Goal: Find specific page/section: Find specific page/section

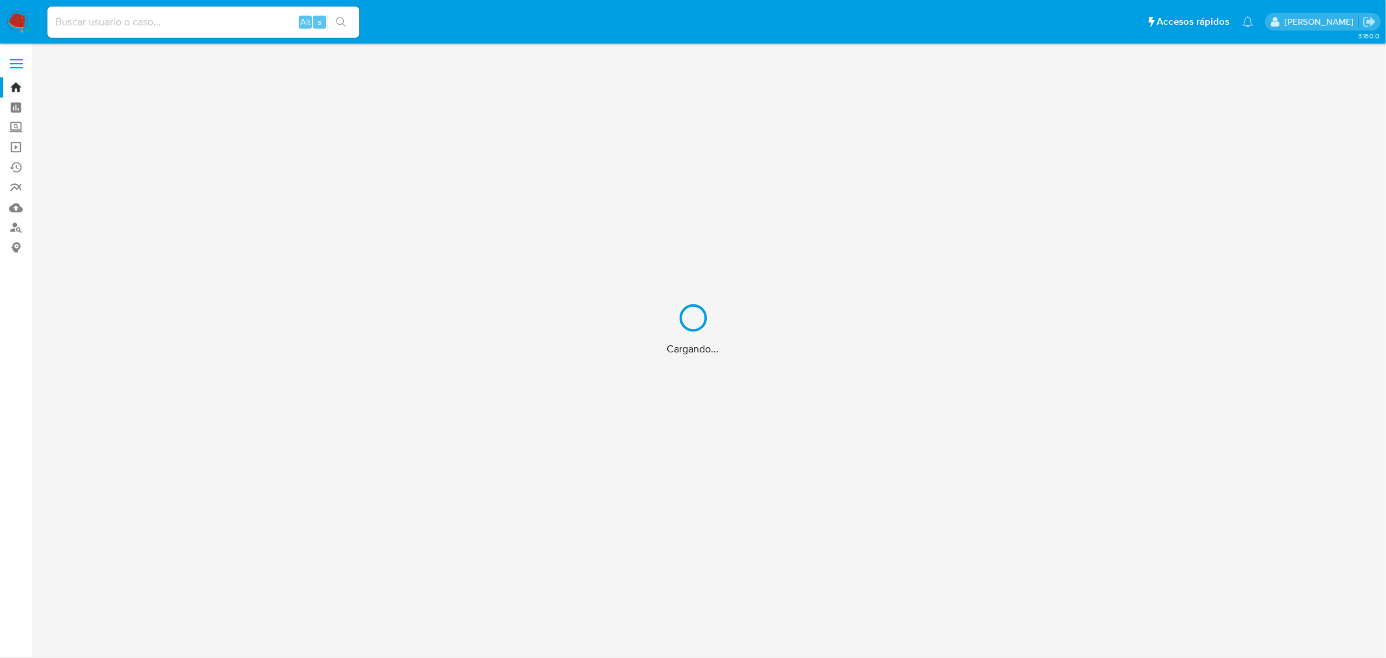
click at [197, 29] on div "Cargando..." at bounding box center [693, 329] width 1386 height 658
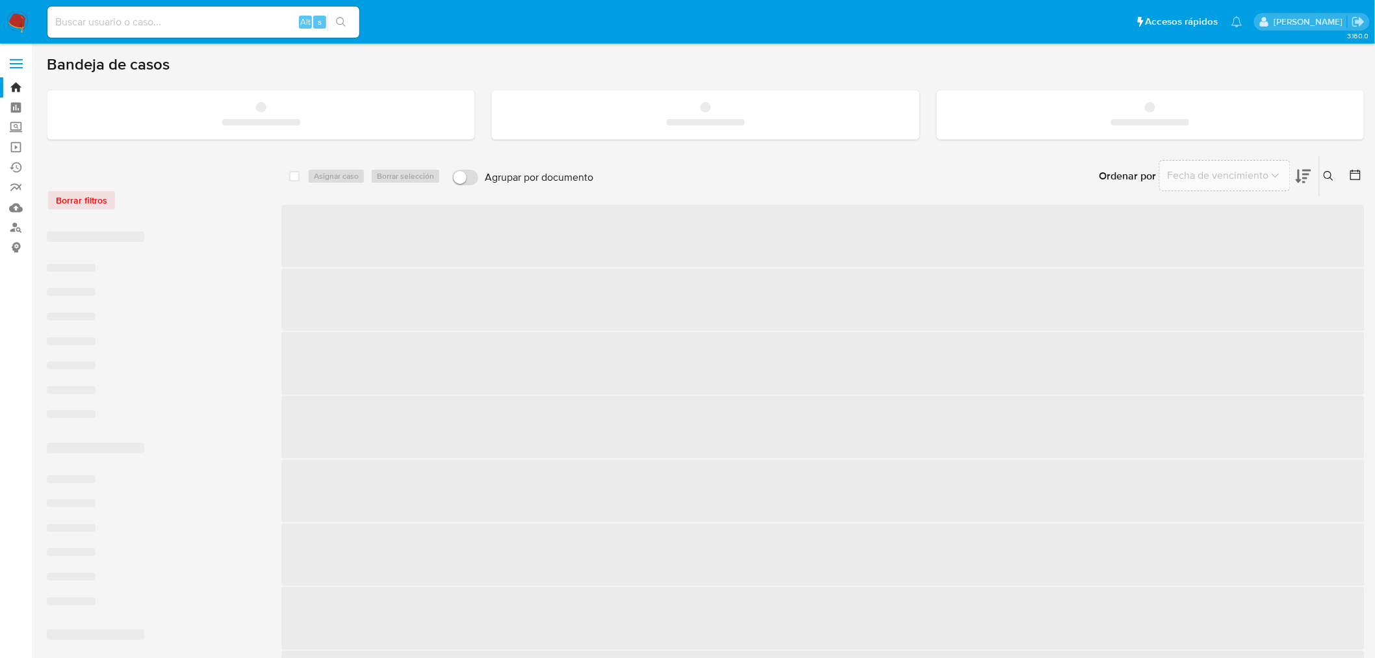
click at [186, 23] on input at bounding box center [203, 22] width 312 height 17
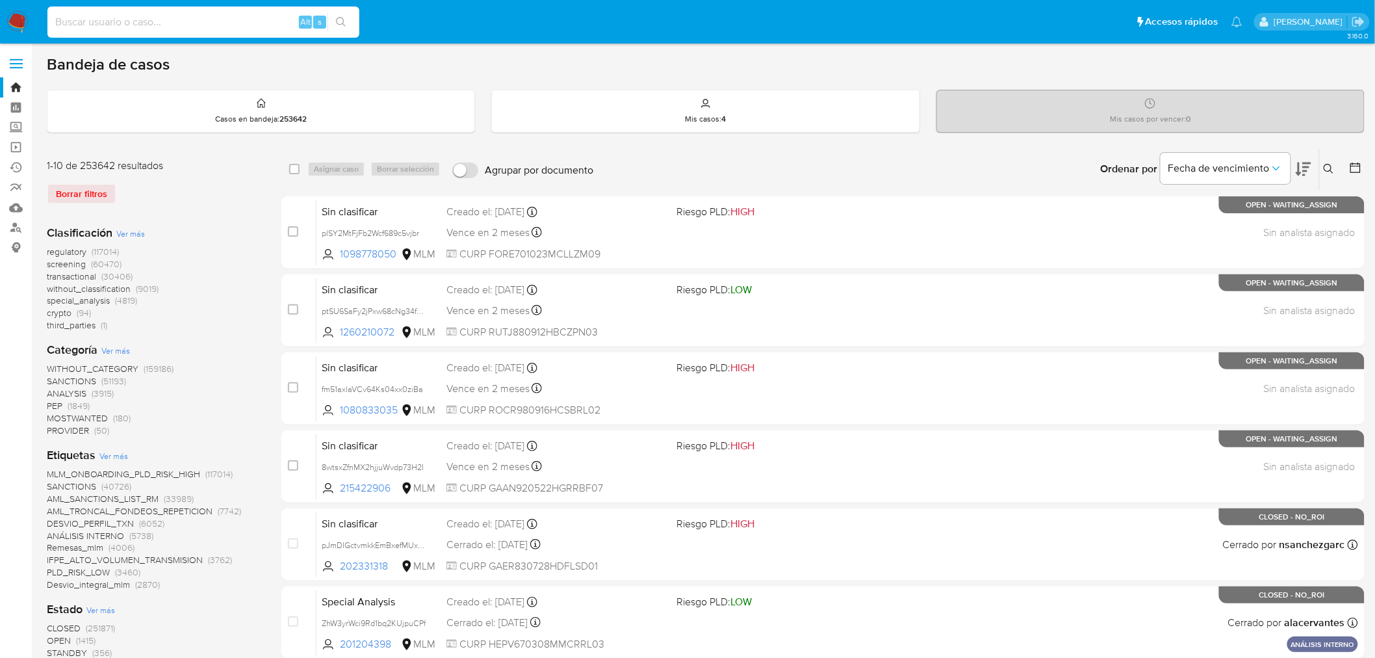
paste input "267808000"
type input "267808000"
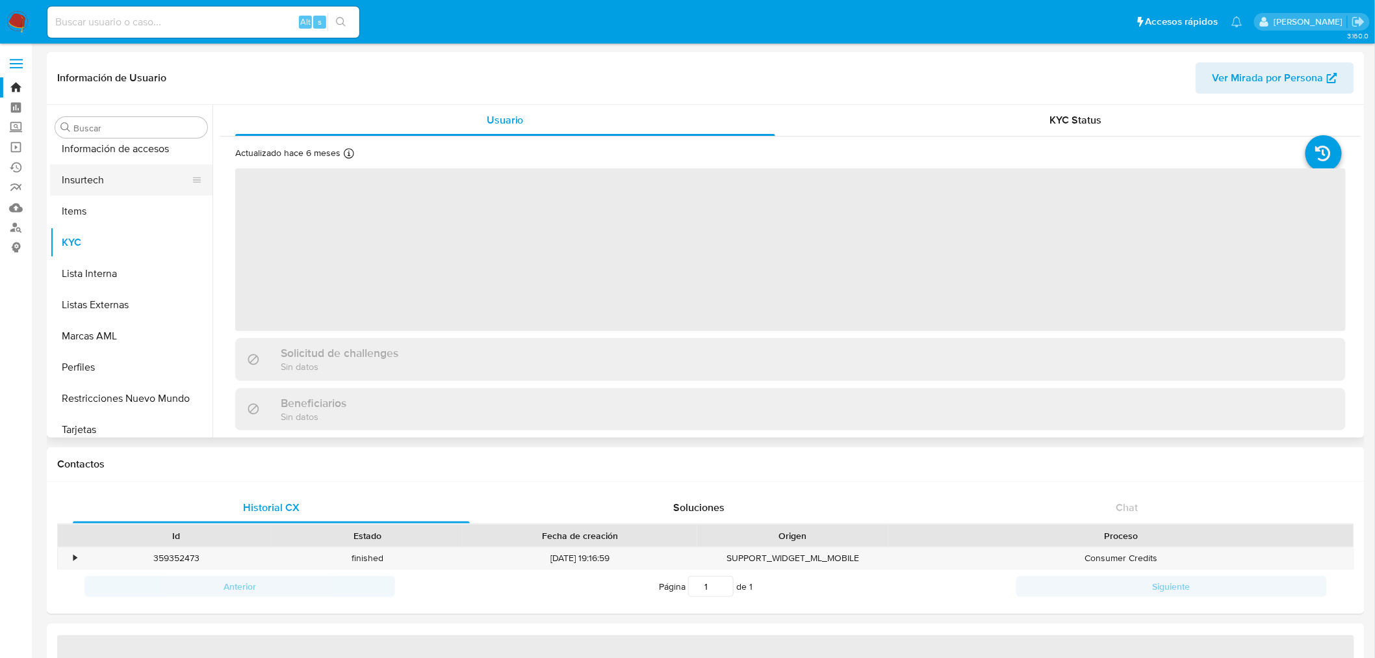
scroll to position [549, 0]
select select "10"
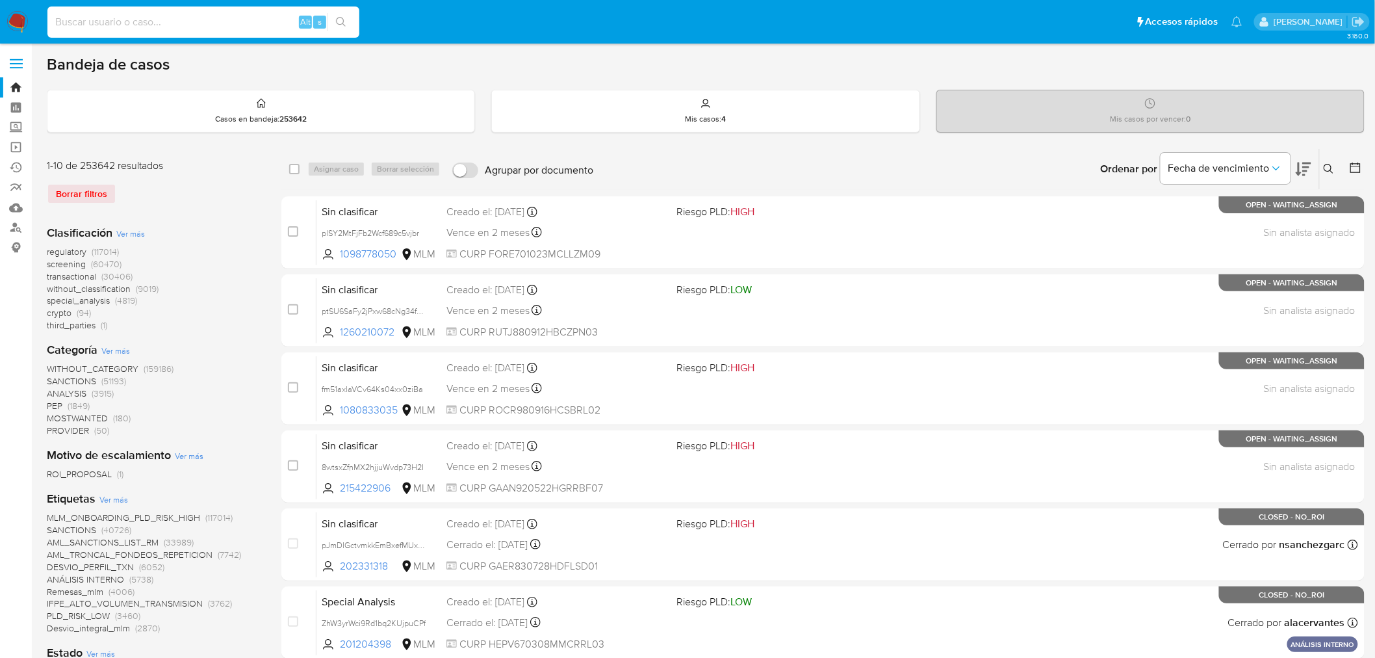
click at [169, 28] on input at bounding box center [203, 22] width 312 height 17
paste input "4ia9TnvL3dXCaZZ8Zivw8Hiv"
type input "4ia9TnvL3dXCaZZ8Zivw8Hiv"
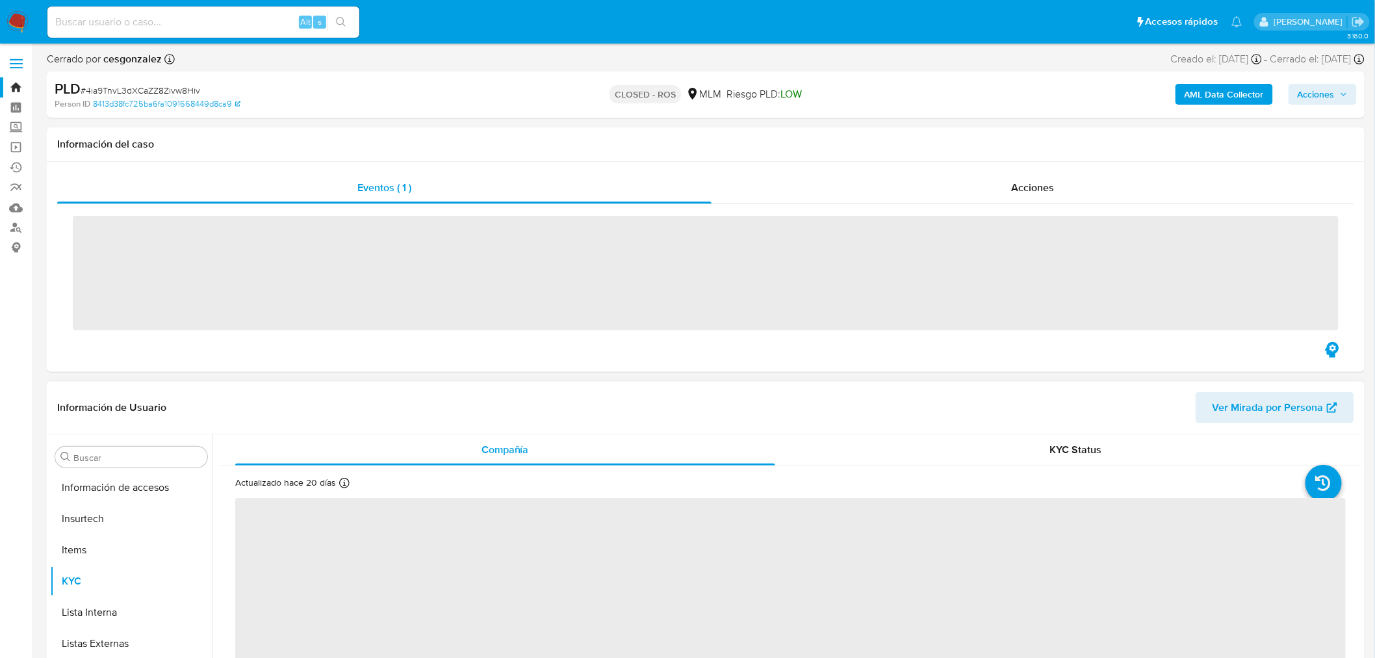
scroll to position [549, 0]
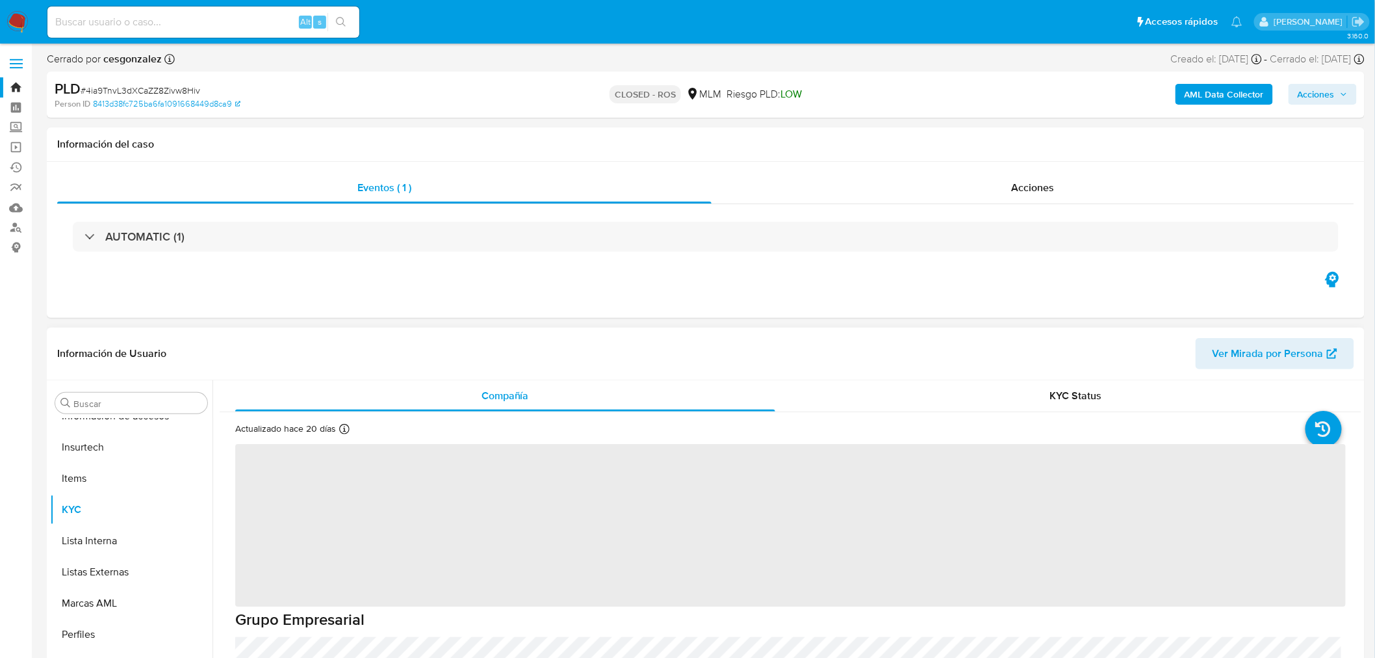
select select "10"
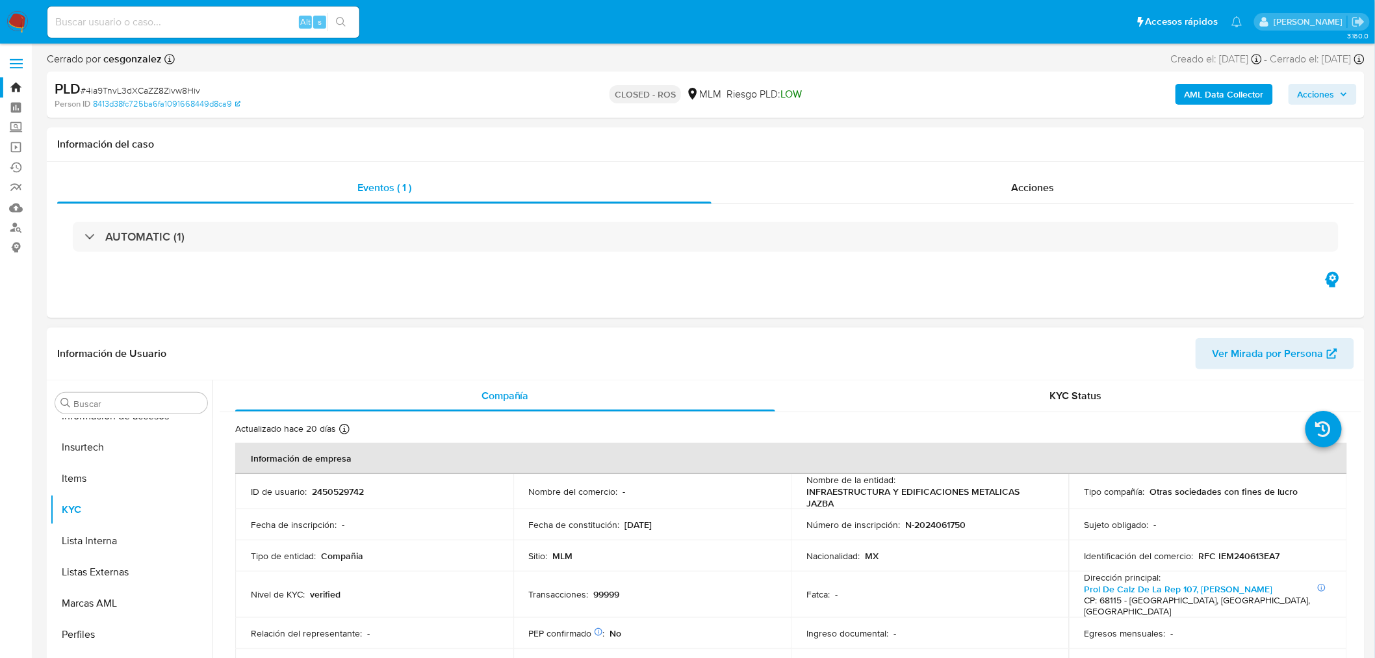
click at [356, 494] on p "2450529742" at bounding box center [338, 492] width 52 height 12
copy p "2450529742"
click at [140, 12] on div "Alt s" at bounding box center [203, 21] width 312 height 31
click at [140, 19] on input at bounding box center [203, 22] width 312 height 17
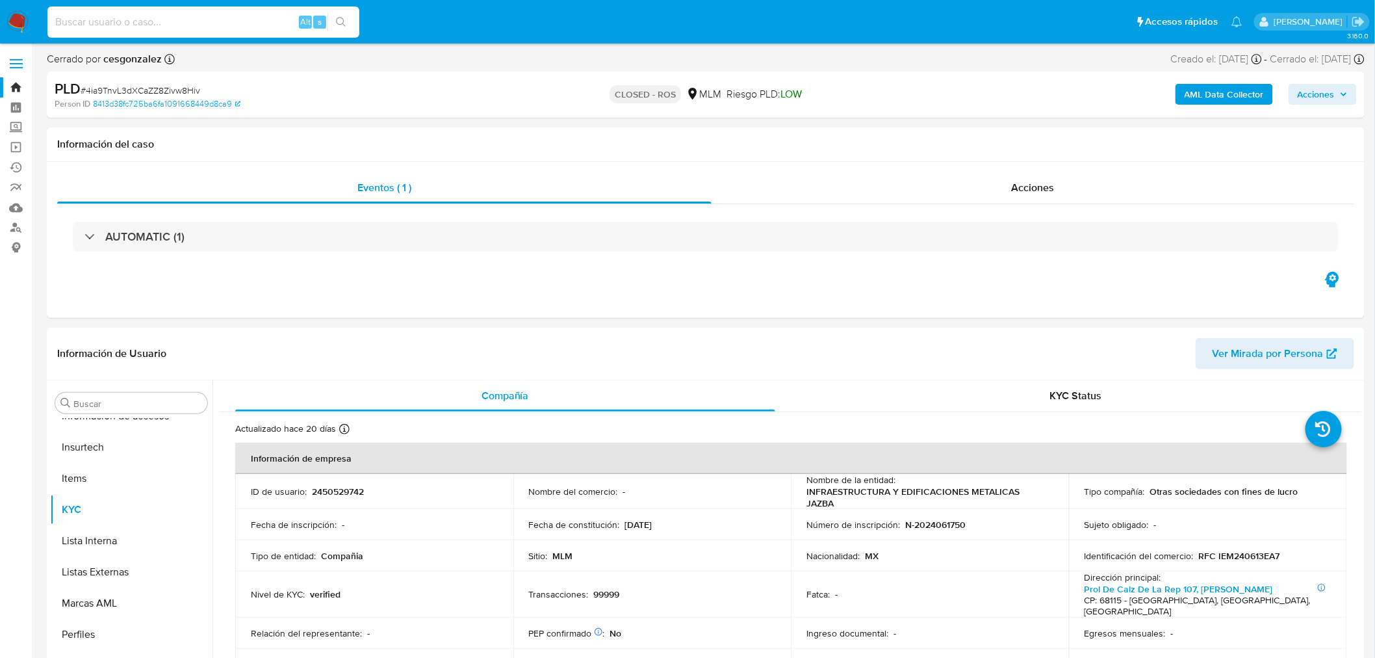
paste input "5GmdRq4xGqYoq3EY2O5MXhgN"
type input "5GmdRq4xGqYoq3EY2O5MXhgN"
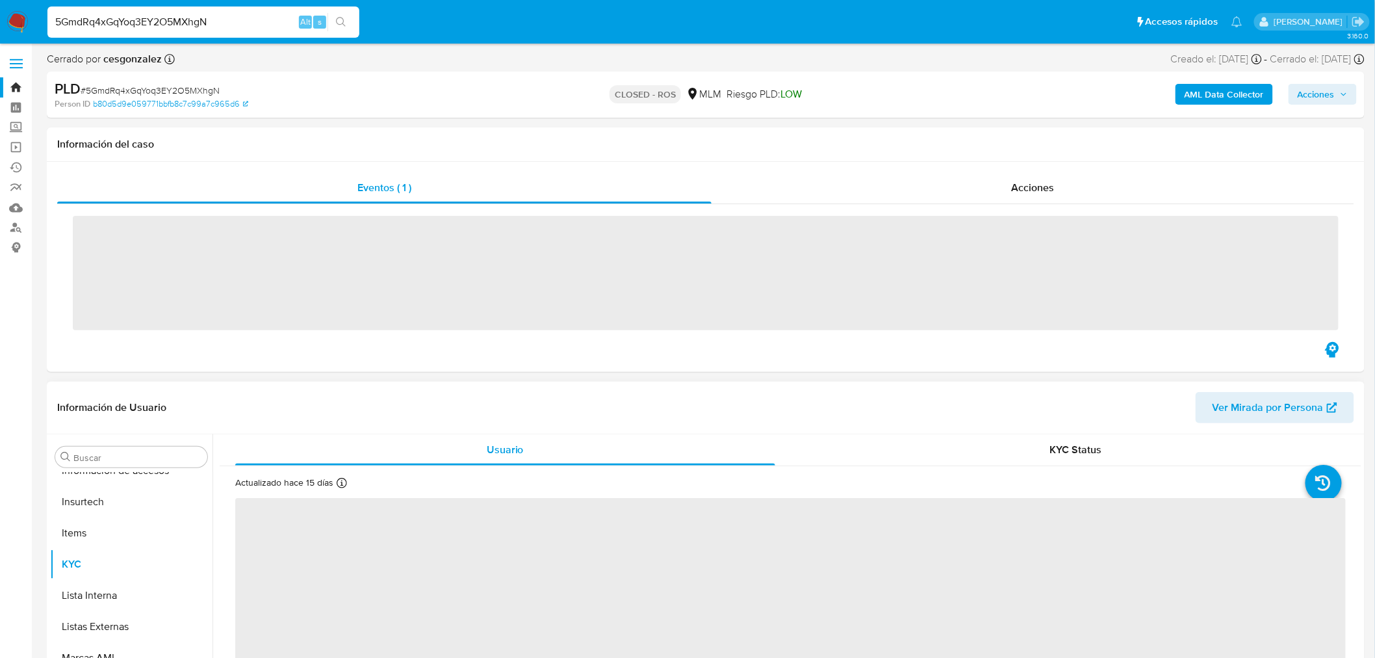
scroll to position [549, 0]
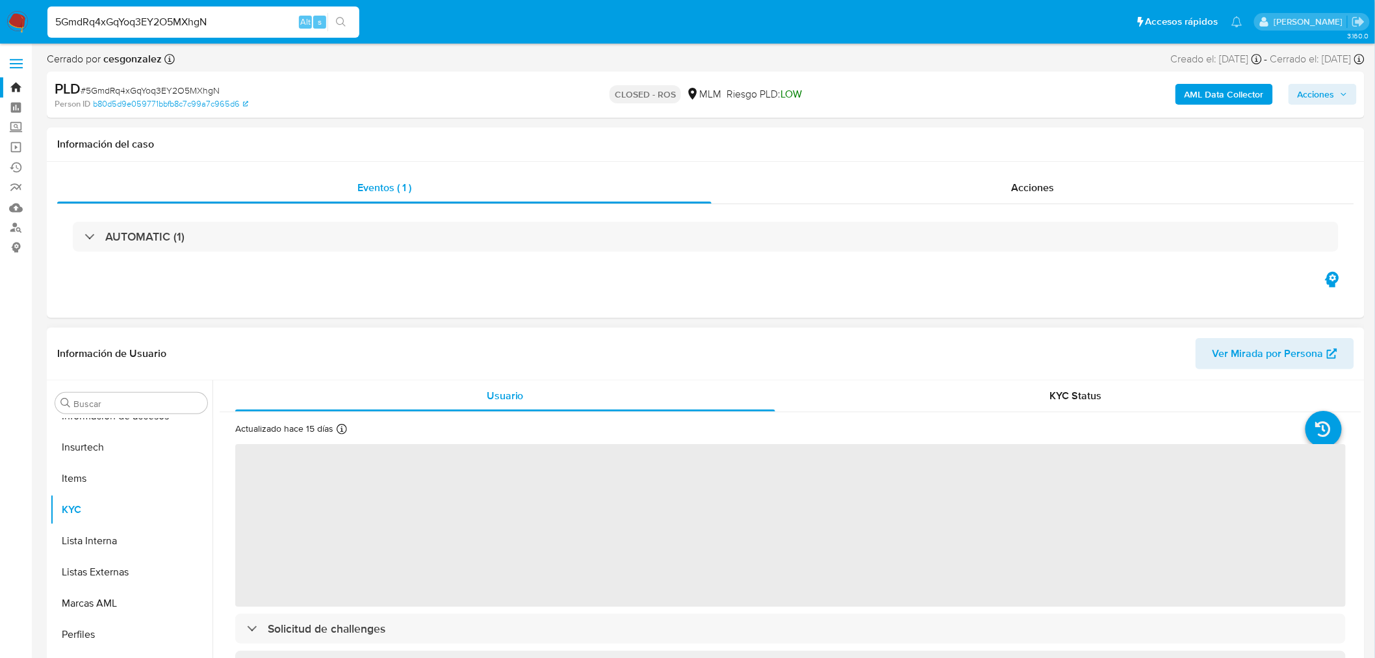
select select "10"
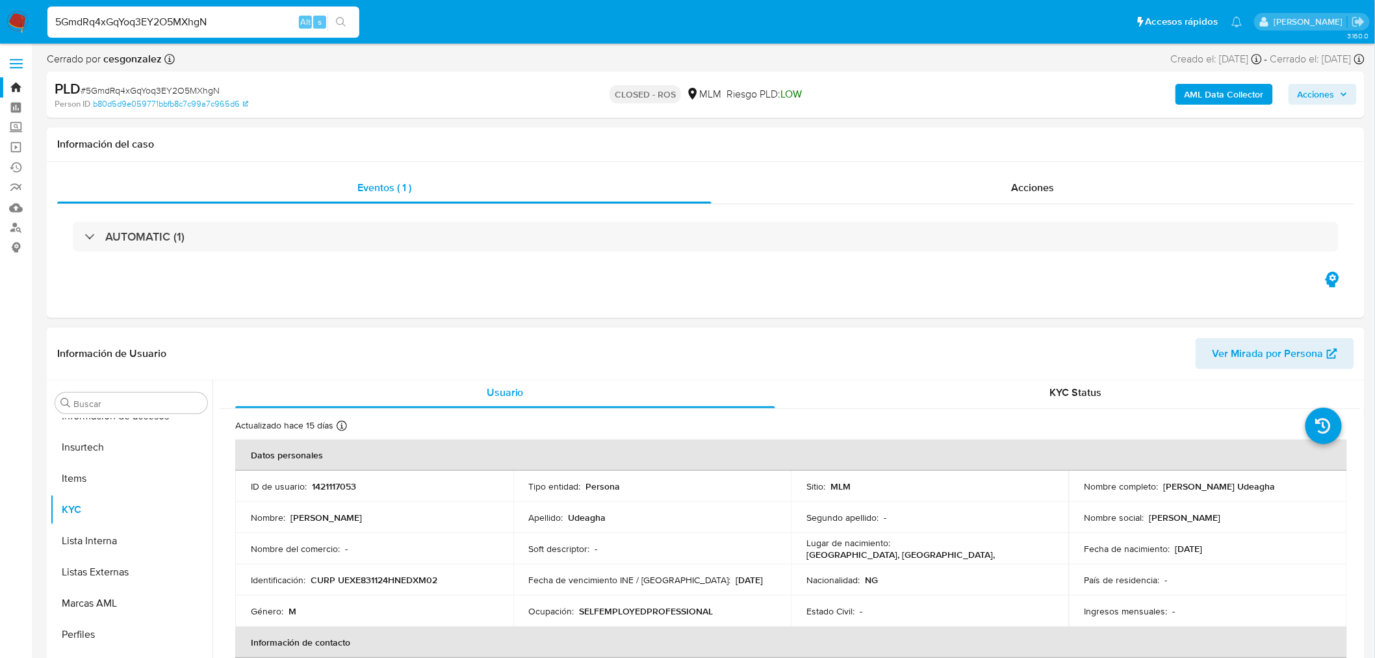
scroll to position [0, 0]
click at [345, 484] on p "1421117053" at bounding box center [334, 490] width 44 height 12
copy p "1421117053"
click at [138, 9] on div "5GmdRq4xGqYoq3EY2O5MXhgN Alt s" at bounding box center [203, 21] width 312 height 31
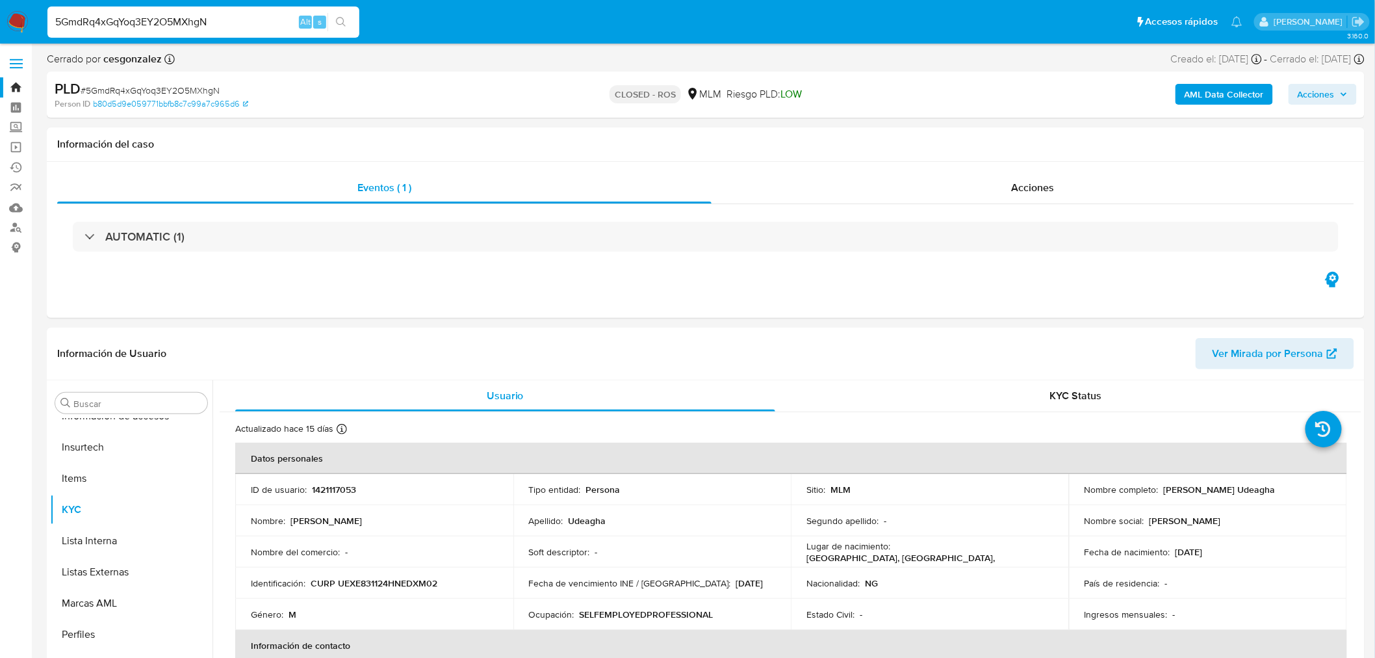
click at [138, 18] on input "5GmdRq4xGqYoq3EY2O5MXhgN" at bounding box center [203, 22] width 312 height 17
paste input "a5KZxu4g4Jn9strRryJ6Y7lK"
type input "a5KZxu4g4Jn9strRryJ6Y7lK"
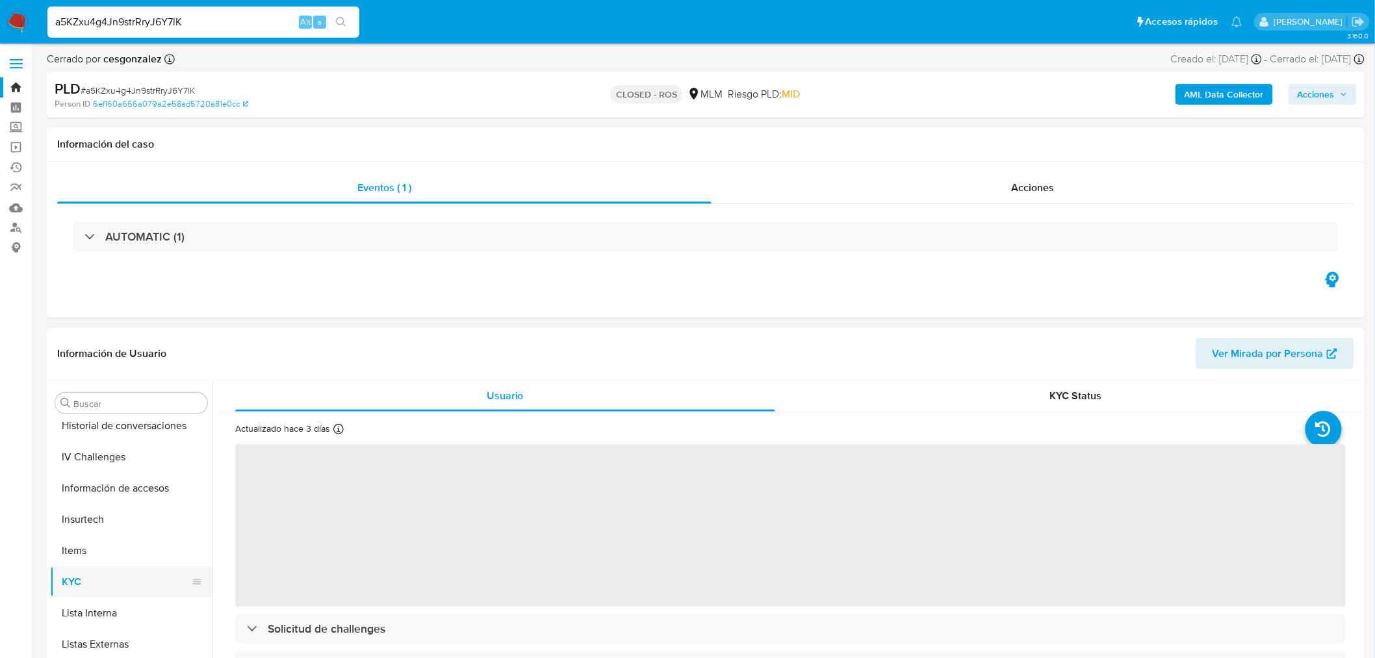
select select "10"
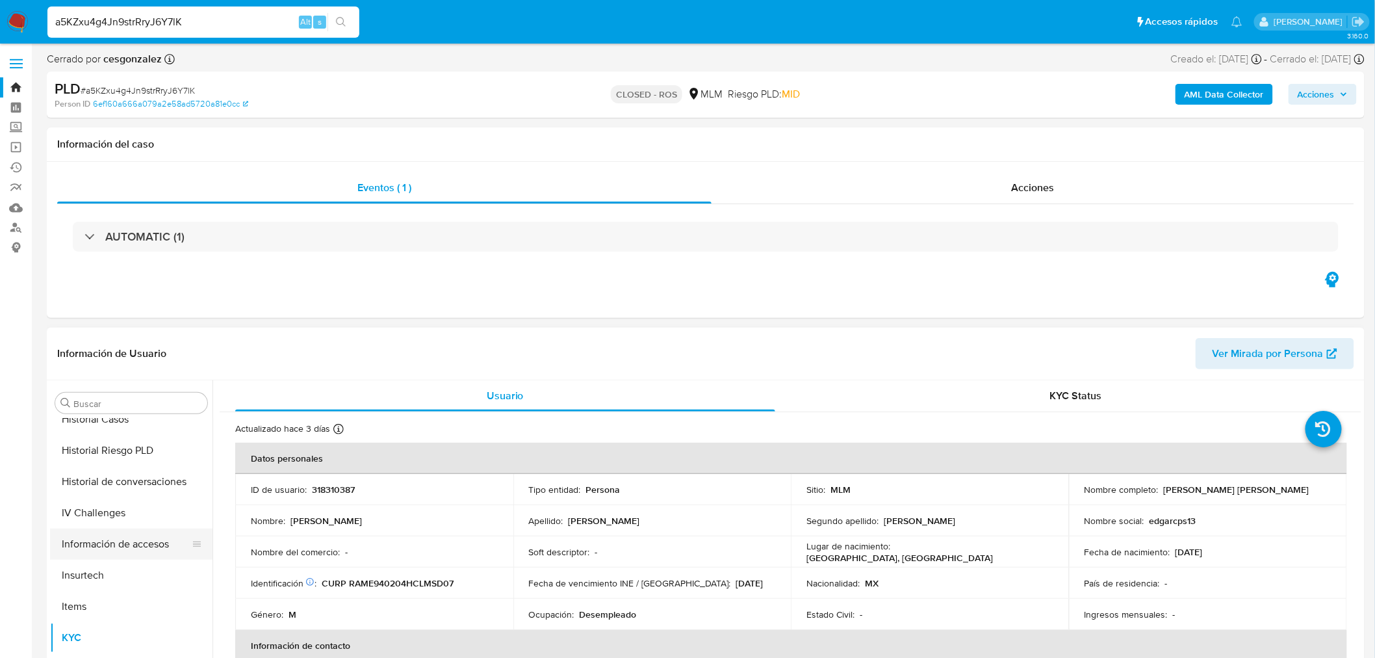
scroll to position [404, 0]
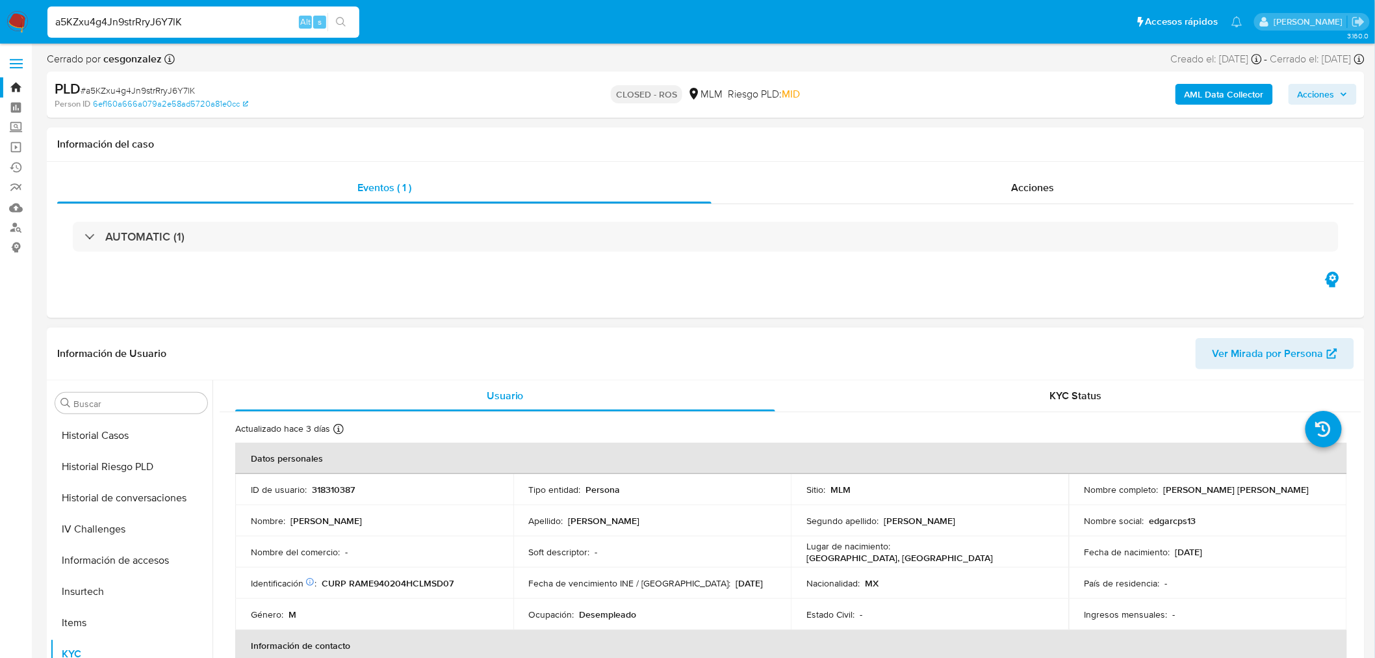
click at [328, 491] on p "318310387" at bounding box center [333, 490] width 43 height 12
copy p "318310387"
click at [104, 19] on input "a5KZxu4g4Jn9strRryJ6Y7lK" at bounding box center [203, 22] width 312 height 17
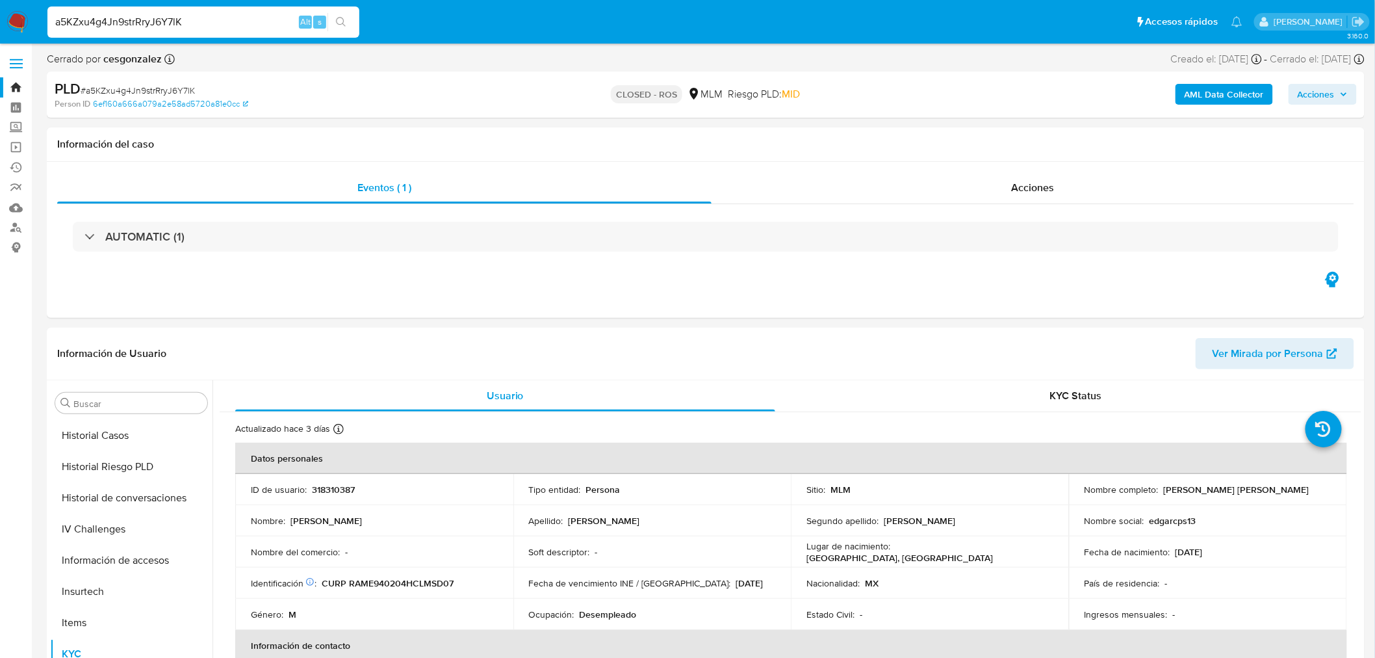
paste input "CE0odVZqdMCPQzR37Z4WTEu3"
type input "CE0odVZqdMCPQzR37Z4WTEu3"
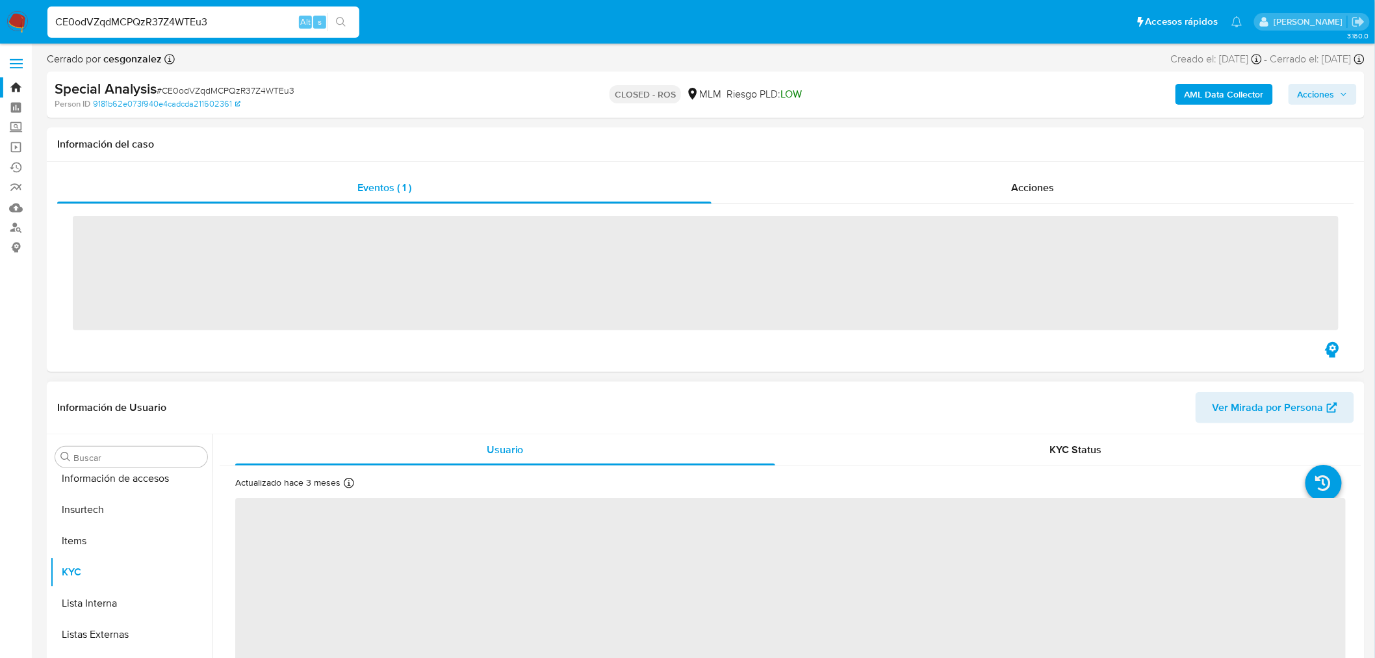
scroll to position [549, 0]
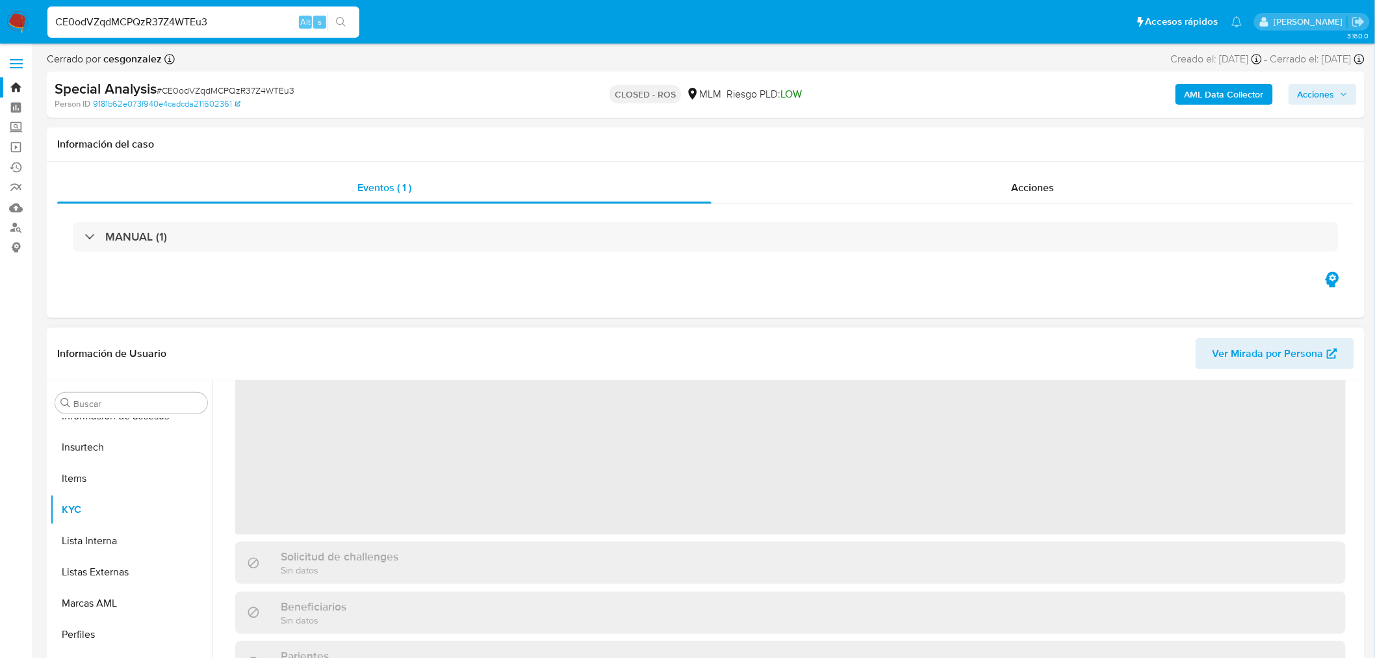
select select "10"
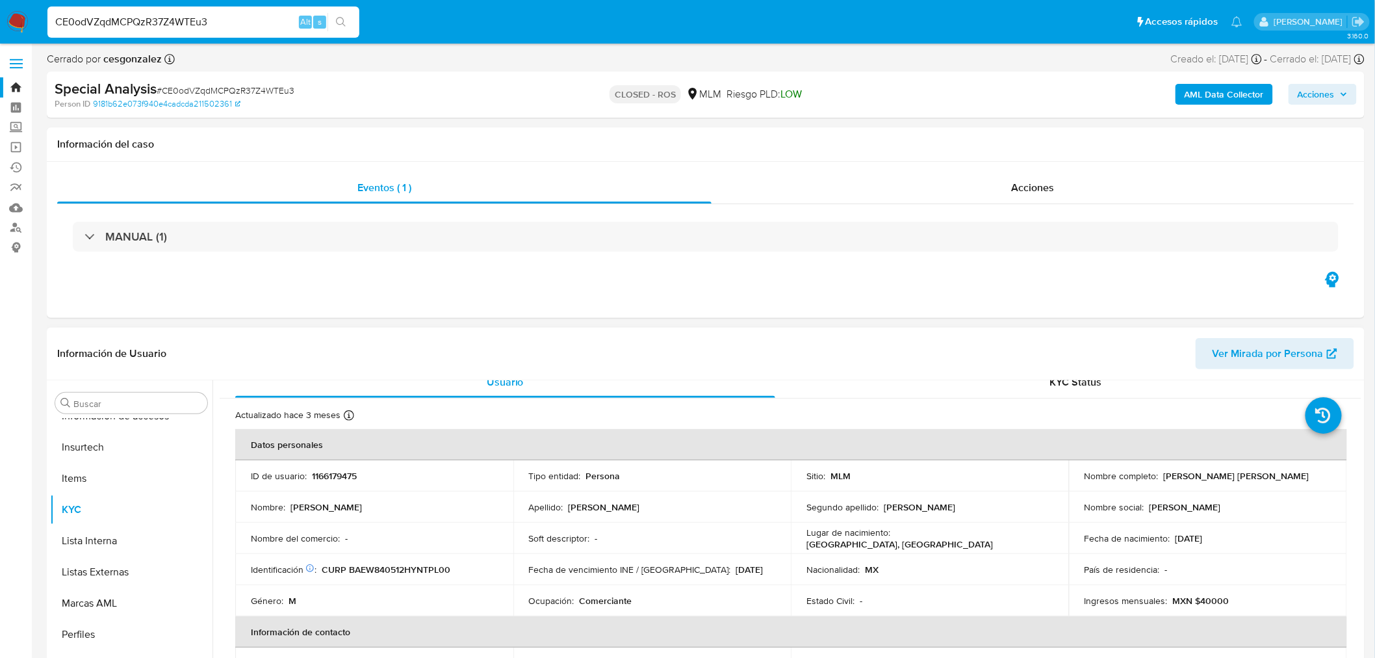
scroll to position [0, 0]
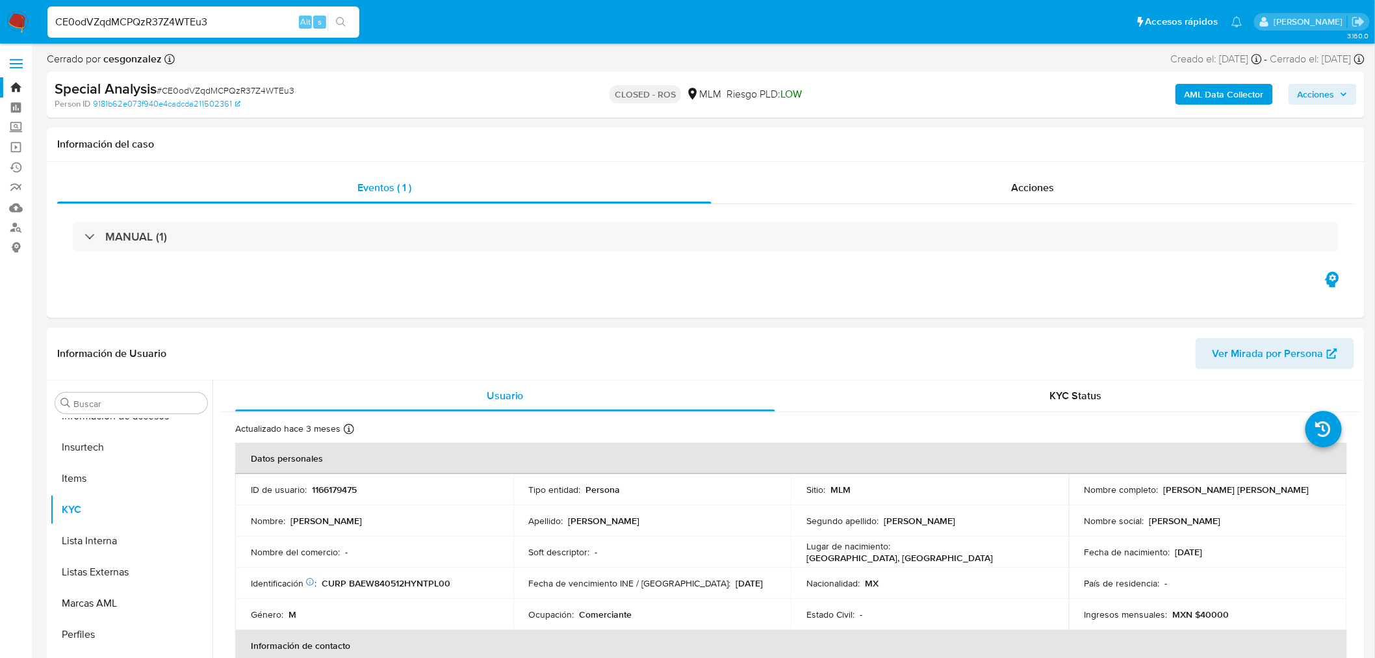
click at [325, 496] on td "ID de usuario : 1166179475" at bounding box center [374, 489] width 278 height 31
click at [328, 493] on p "1166179475" at bounding box center [334, 490] width 45 height 12
copy p "1166179475"
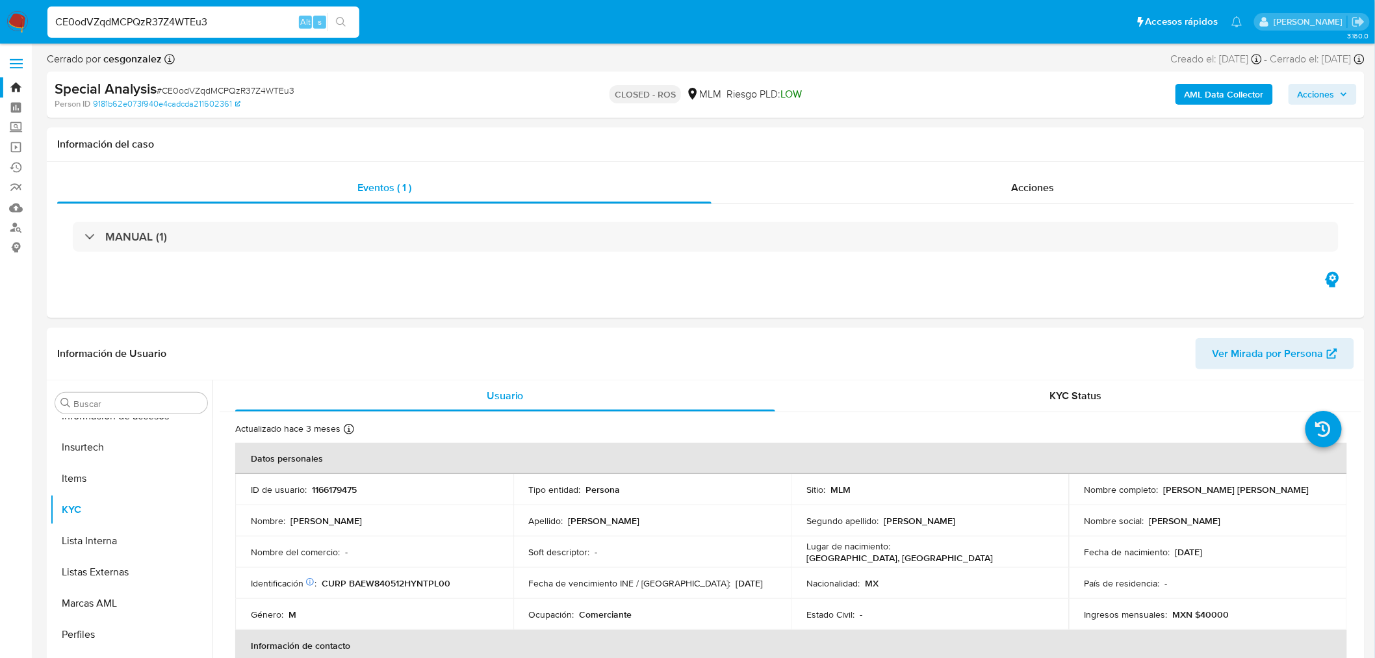
click at [157, 21] on input "CE0odVZqdMCPQzR37Z4WTEu3" at bounding box center [203, 22] width 312 height 17
paste input "kXY9slaTmxRk3D9JPAnXrmd"
type input "CkXY9slaTmxRk3D9JPAnXrmd"
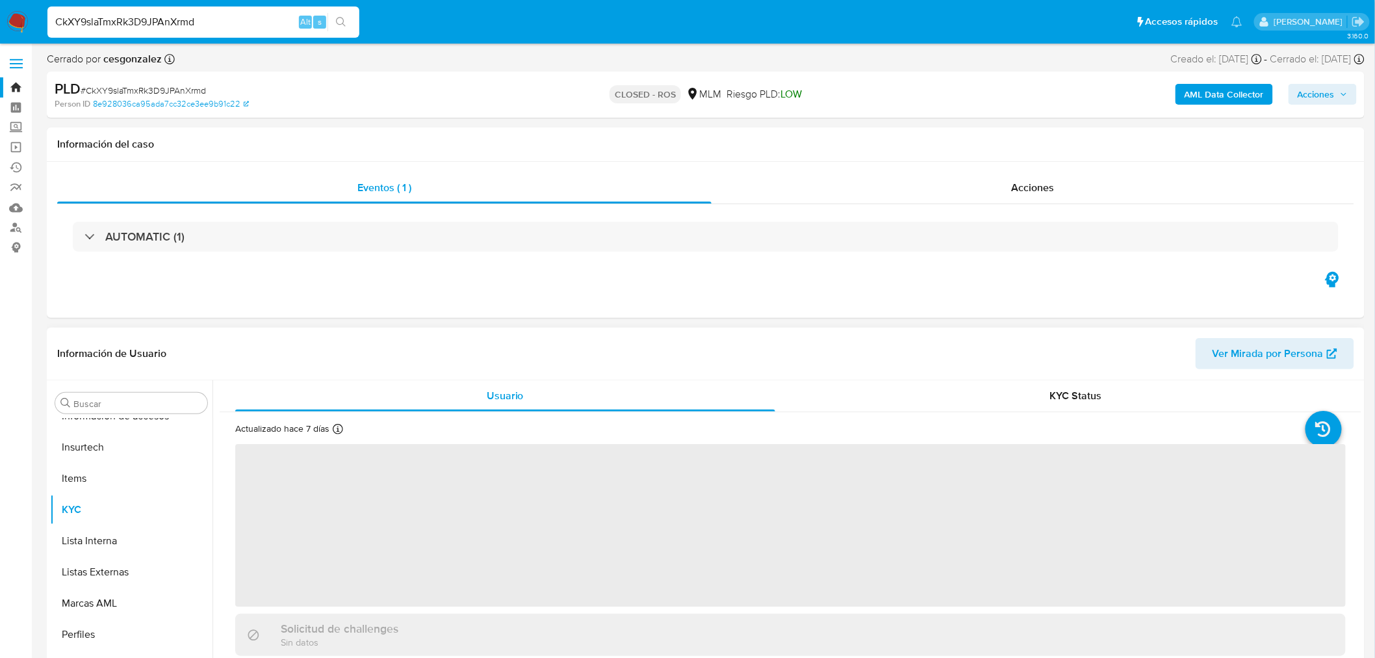
scroll to position [72, 0]
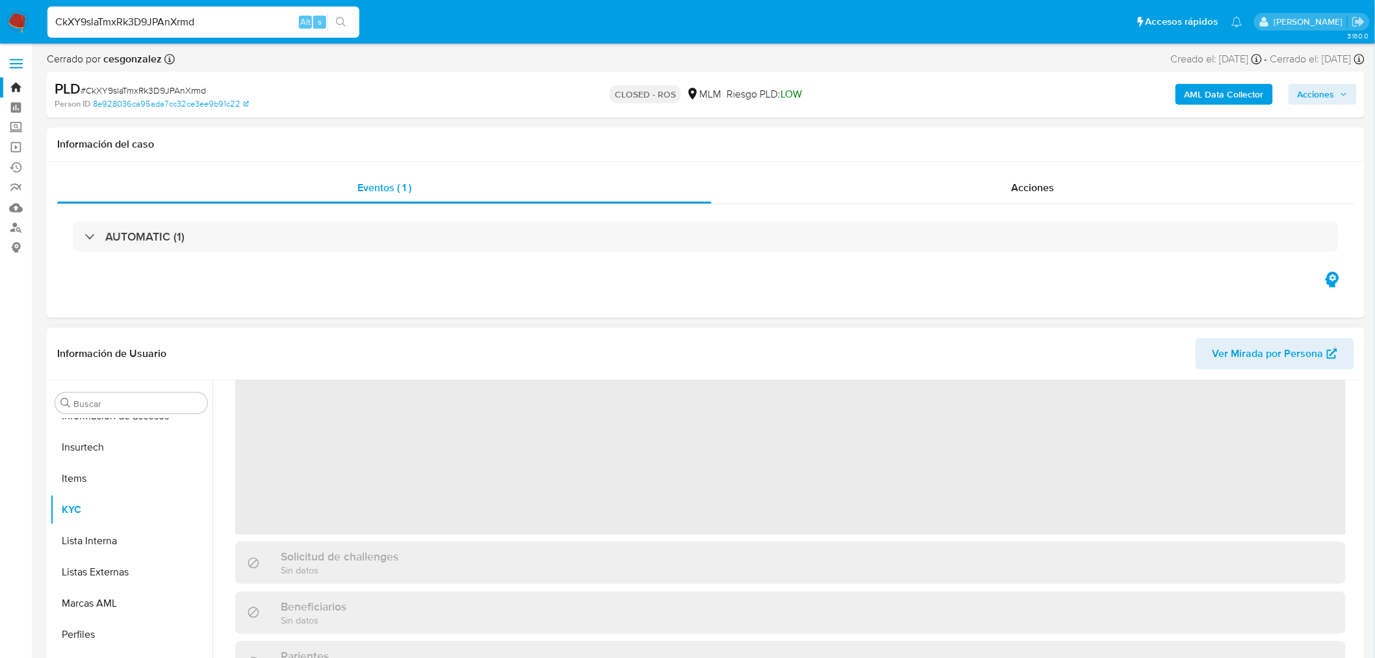
select select "10"
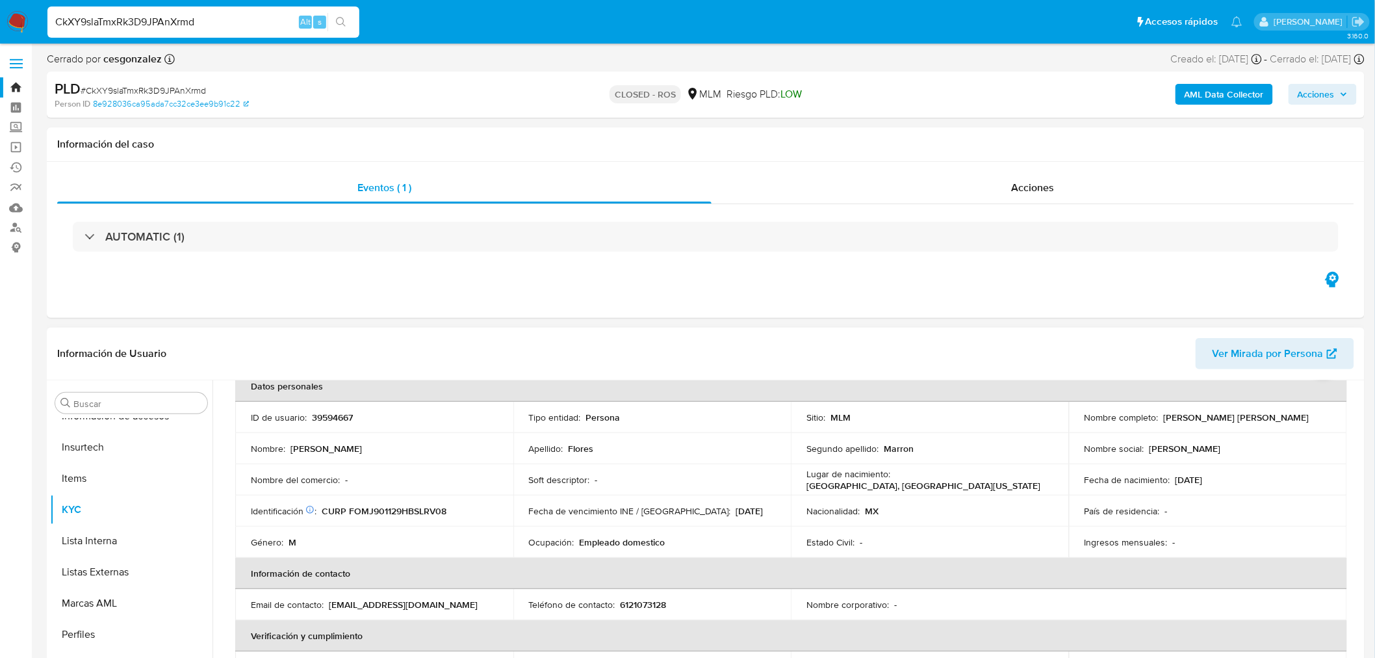
click at [335, 408] on td "ID de usuario : 39594667" at bounding box center [374, 417] width 278 height 31
click at [337, 419] on p "39594667" at bounding box center [332, 417] width 41 height 12
copy p "39594667"
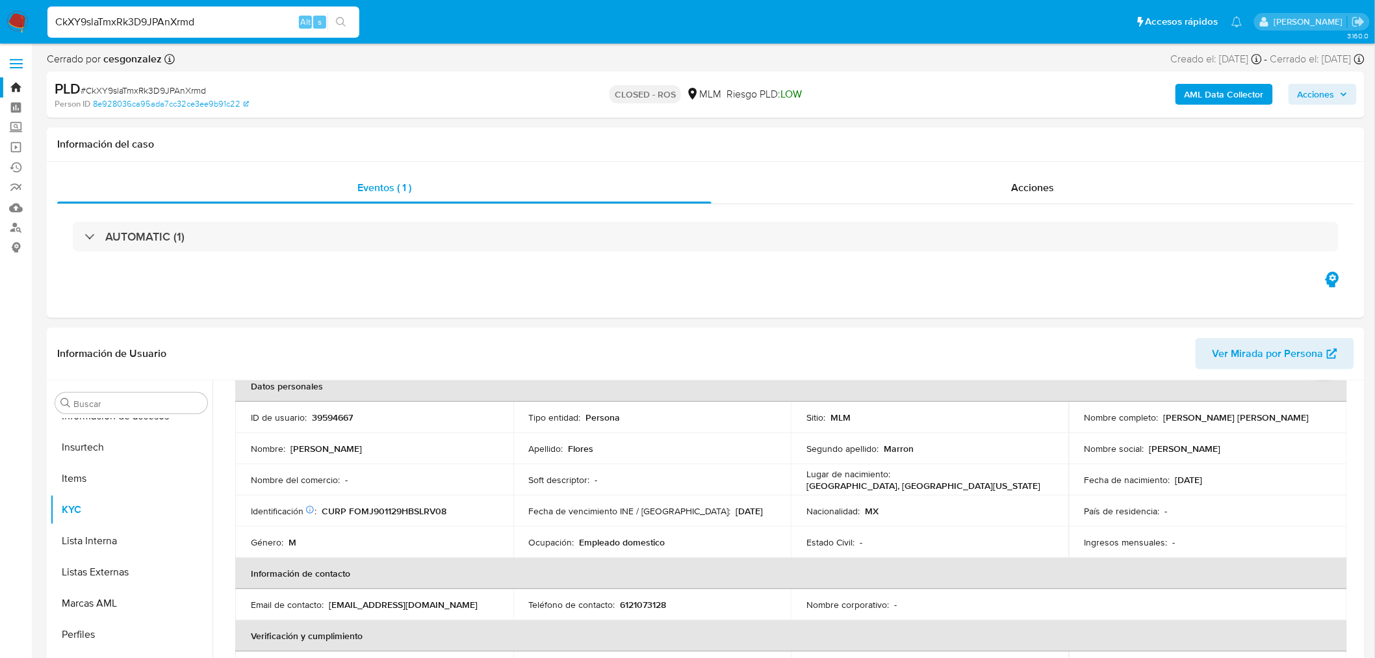
click at [176, 23] on input "CkXY9slaTmxRk3D9JPAnXrmd" at bounding box center [203, 22] width 312 height 17
paste input "dAUIsLlHuMVI04UkDXKWBzOw"
type input "dAUIsLlHuMVI04UkDXKWBzOw"
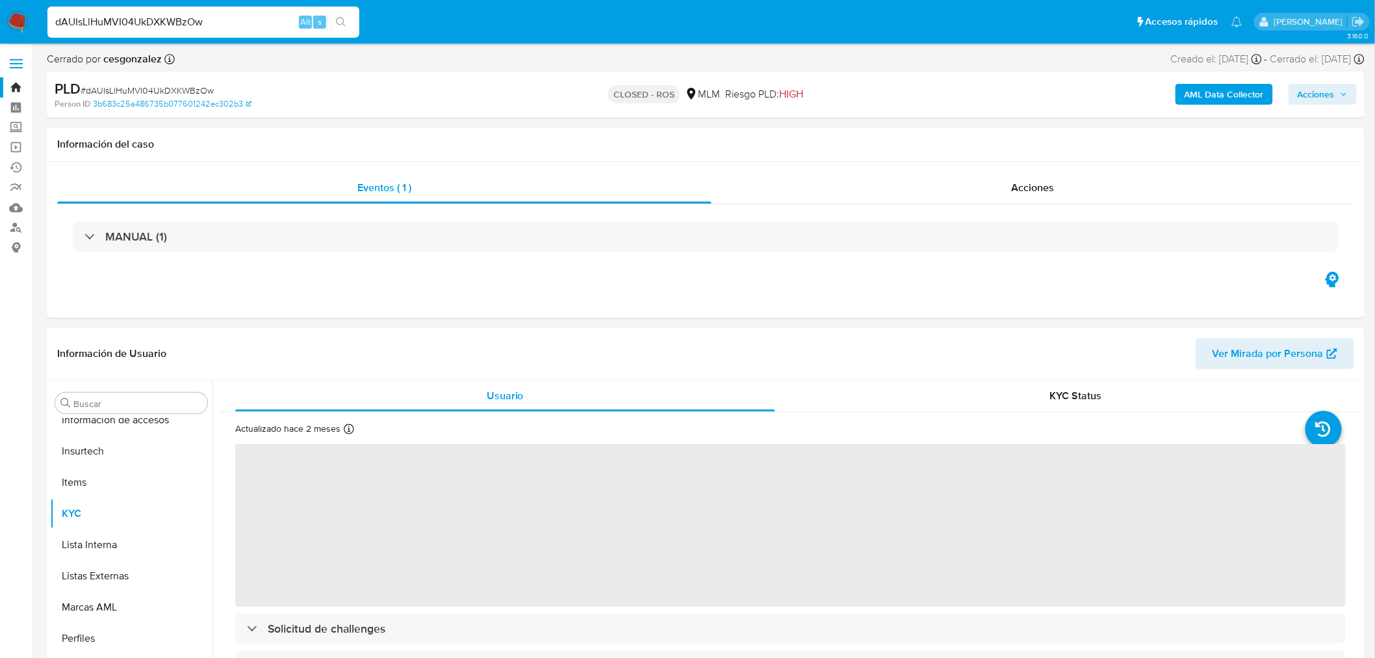
scroll to position [549, 0]
select select "10"
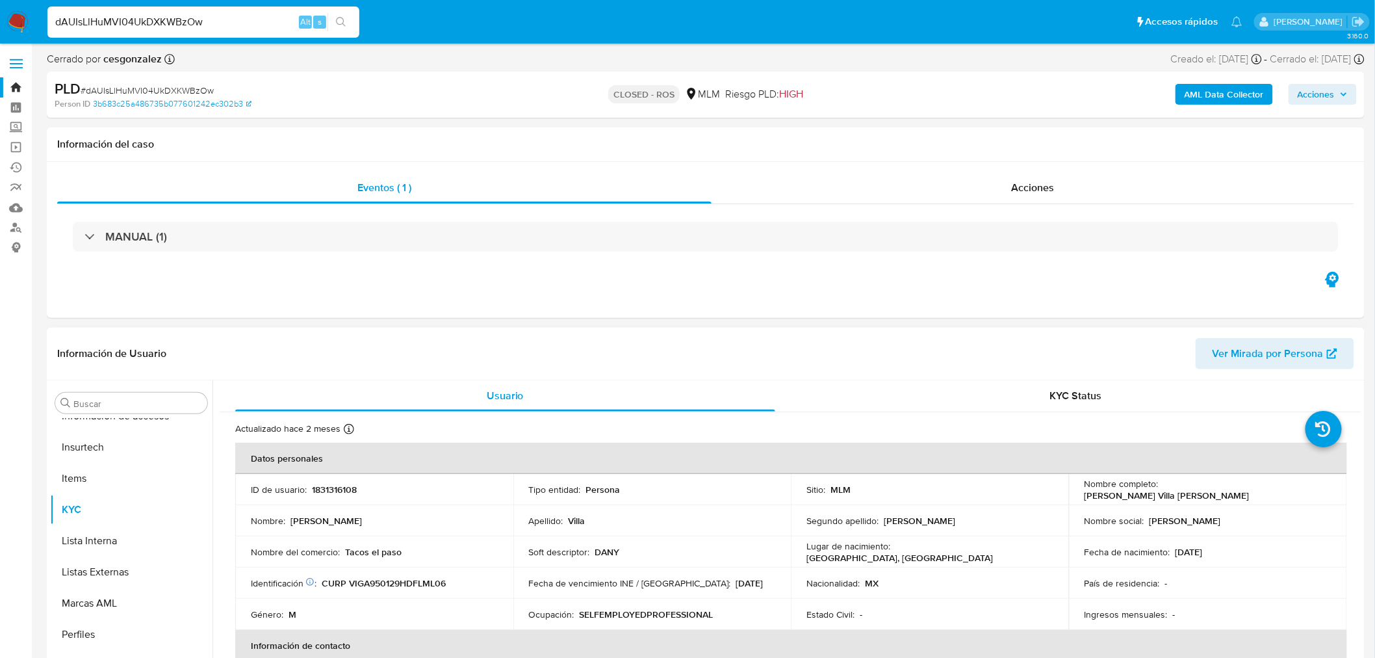
click at [326, 490] on p "1831316108" at bounding box center [334, 490] width 45 height 12
copy p "1831316108"
click at [149, 28] on input "dAUIsLlHuMVI04UkDXKWBzOw" at bounding box center [203, 22] width 312 height 17
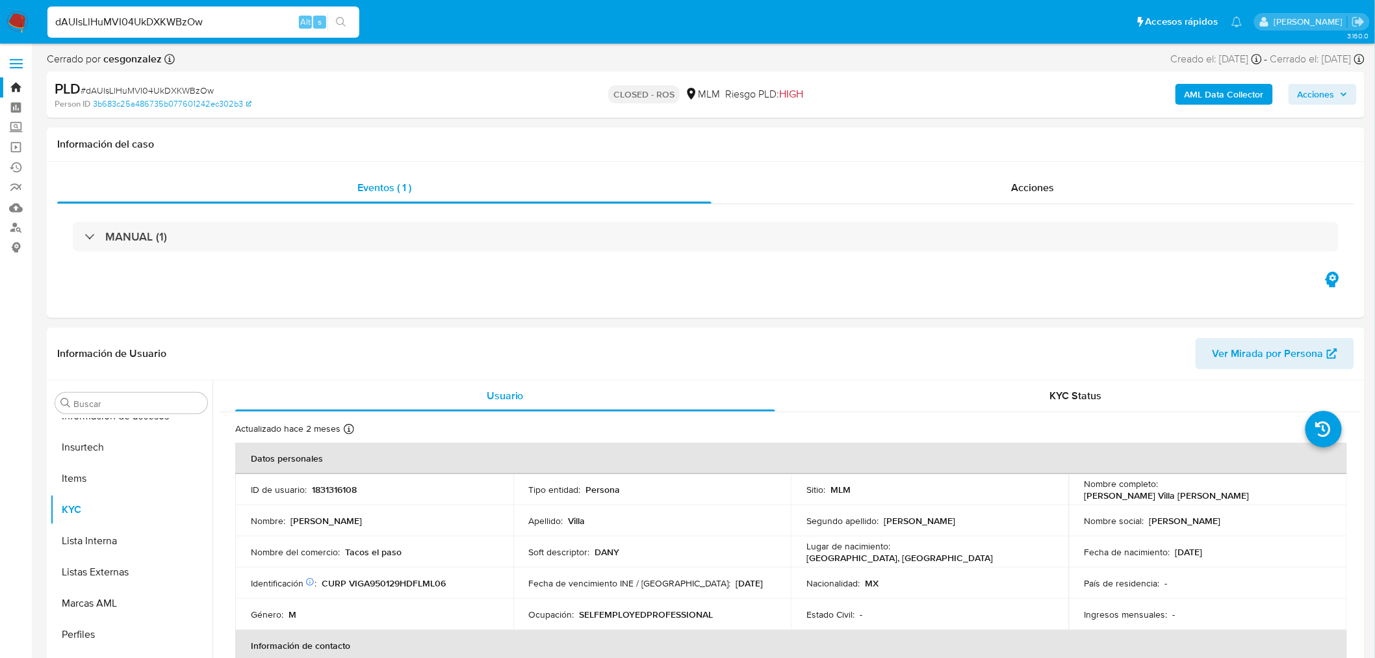
paste input "g2hKIAIQcKgQTH3z4NOG7pB4"
type input "g2hKIAIQcKgQTH3z4NOG7pB4"
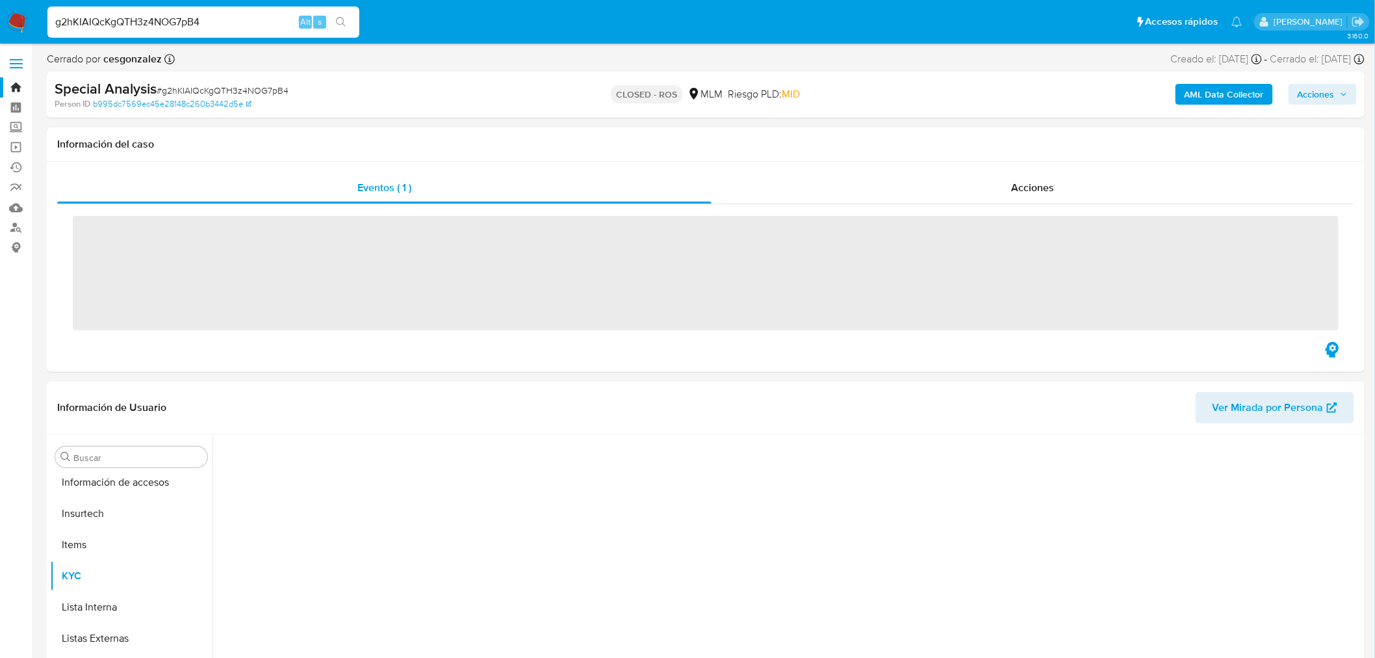
scroll to position [549, 0]
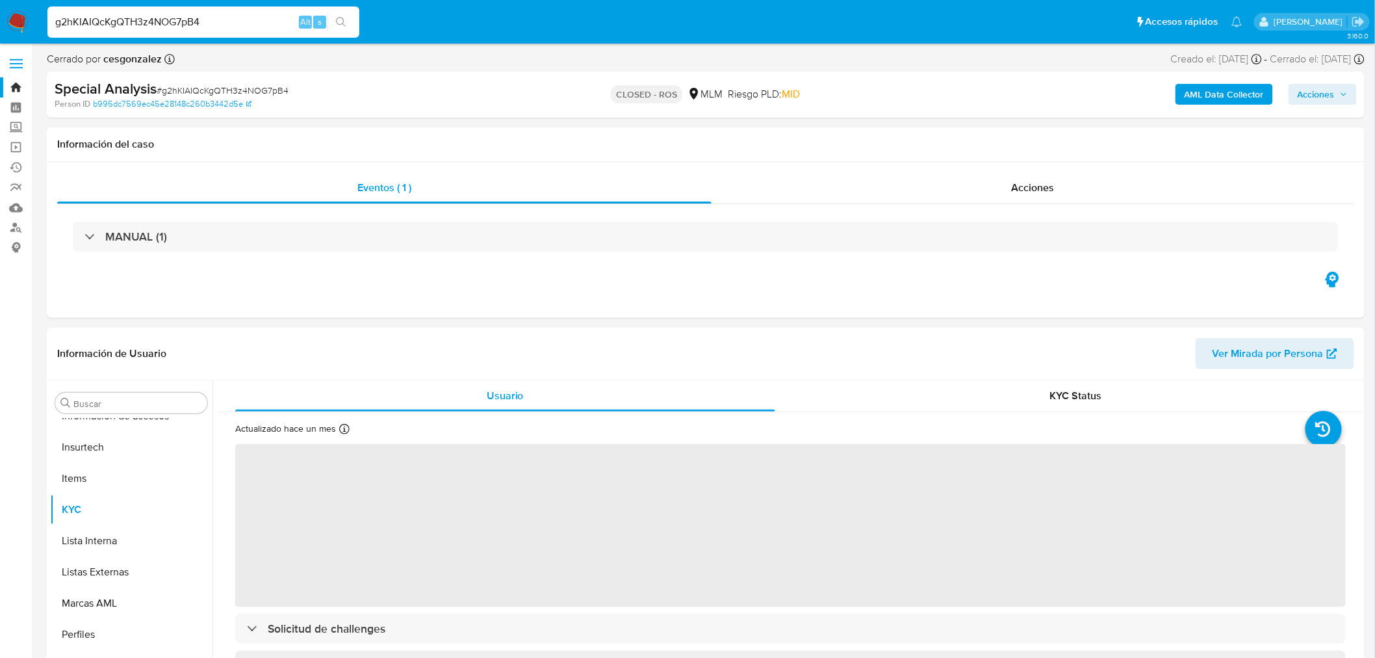
select select "10"
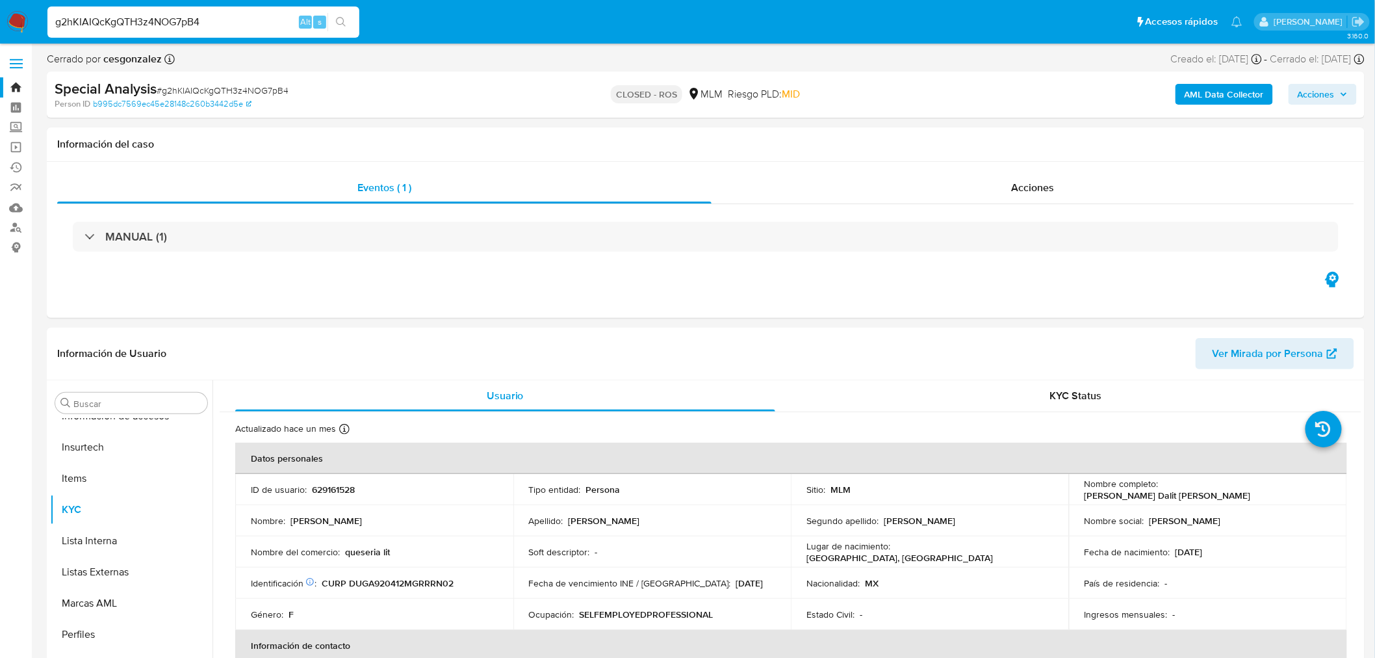
click at [334, 21] on button "search-icon" at bounding box center [341, 22] width 27 height 18
click at [353, 489] on p "629161528" at bounding box center [333, 490] width 43 height 12
click at [328, 497] on td "ID de usuario : 629161528" at bounding box center [374, 489] width 278 height 31
click at [328, 491] on p "629161528" at bounding box center [333, 490] width 43 height 12
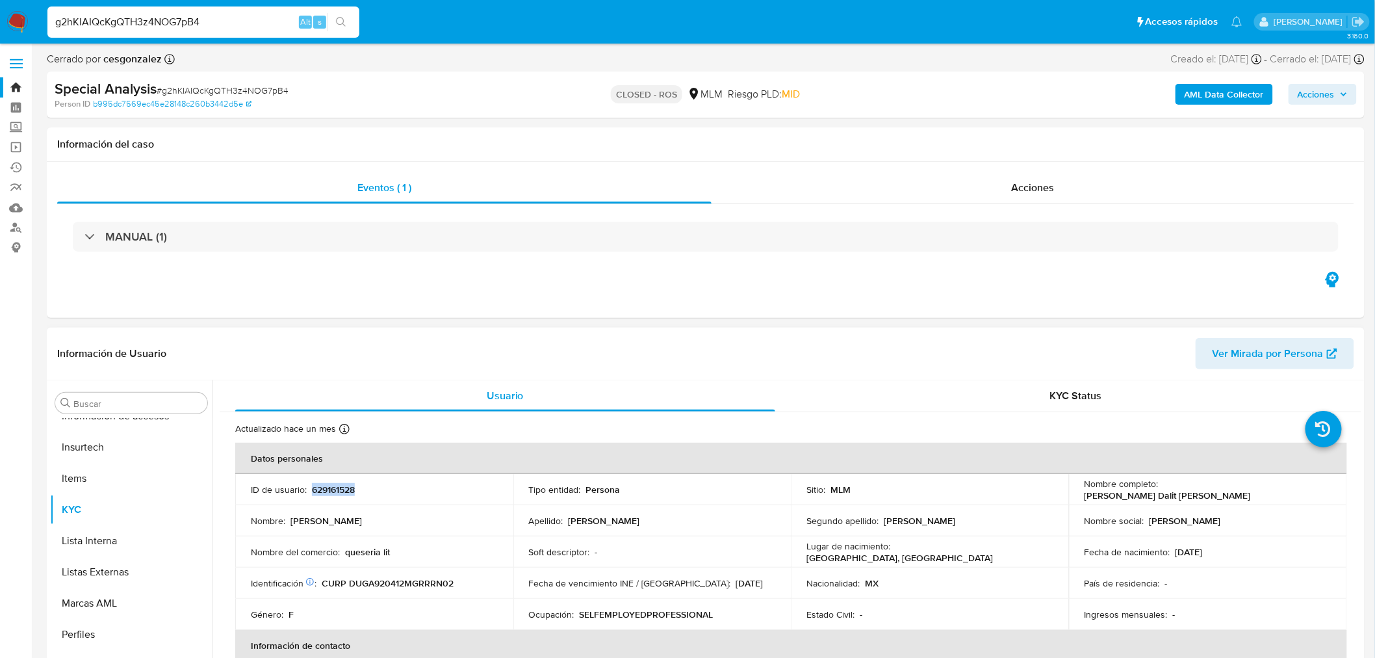
click at [328, 491] on p "629161528" at bounding box center [333, 490] width 43 height 12
click at [330, 492] on p "629161528" at bounding box center [333, 490] width 43 height 12
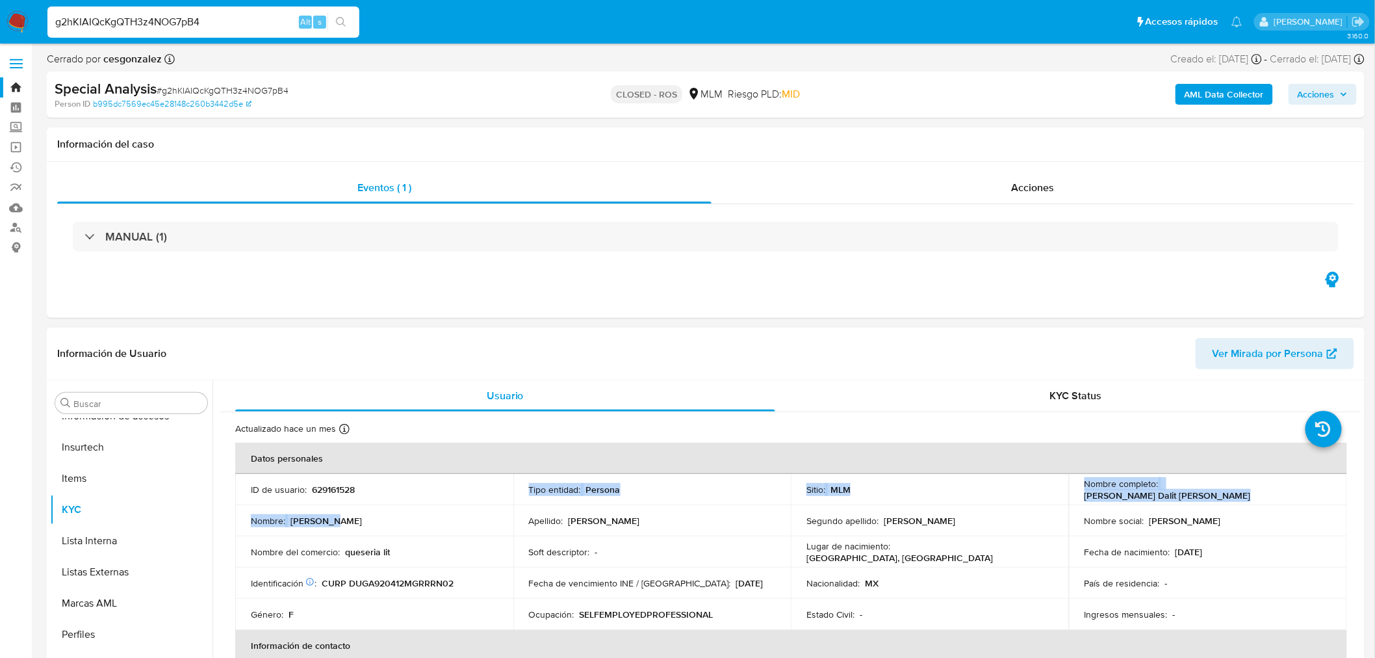
drag, startPoint x: 393, startPoint y: 504, endPoint x: 378, endPoint y: 485, distance: 24.6
click at [393, 503] on tbody "ID de usuario : 629161528 Tipo entidad : Persona Sitio : MLM Nombre completo : …" at bounding box center [791, 552] width 1112 height 156
click at [335, 491] on p "629161528" at bounding box center [333, 490] width 43 height 12
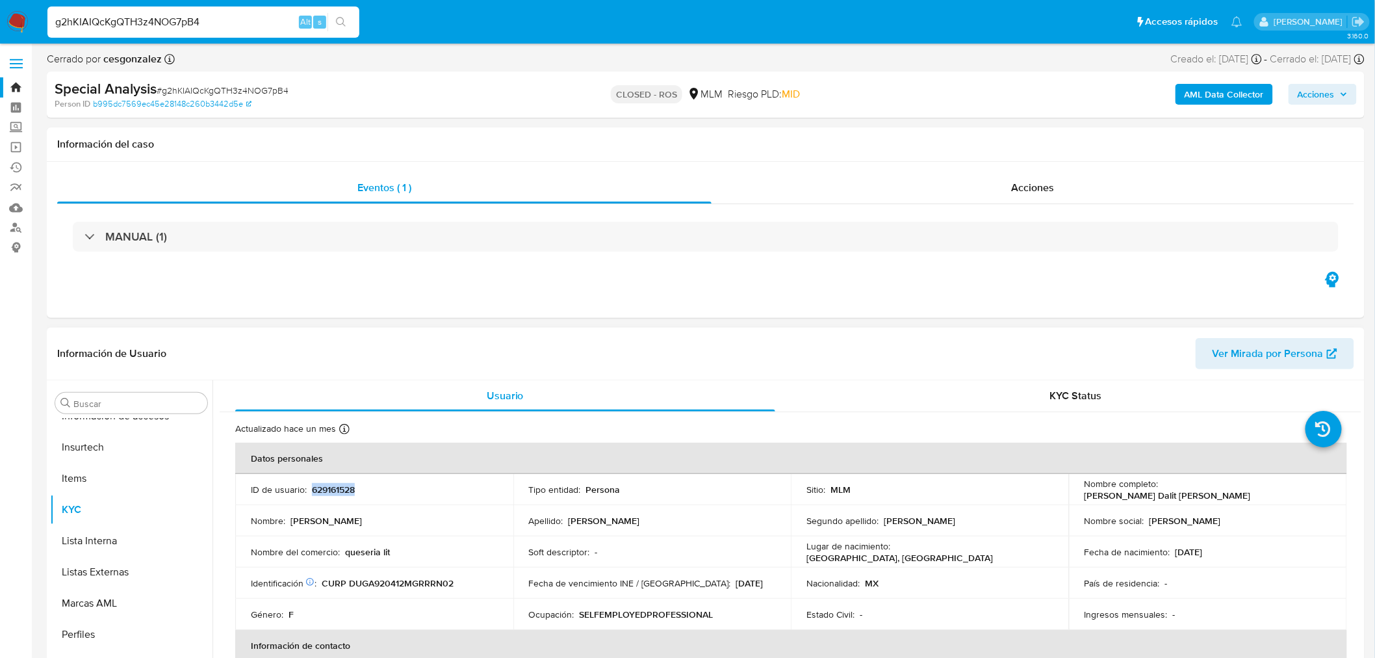
click at [335, 491] on p "629161528" at bounding box center [333, 490] width 43 height 12
copy p "629161528"
click at [126, 21] on input "g2hKIAIQcKgQTH3z4NOG7pB4" at bounding box center [203, 22] width 312 height 17
paste input "HWpi1CxjJ9QjWHuvkxhdZvAe"
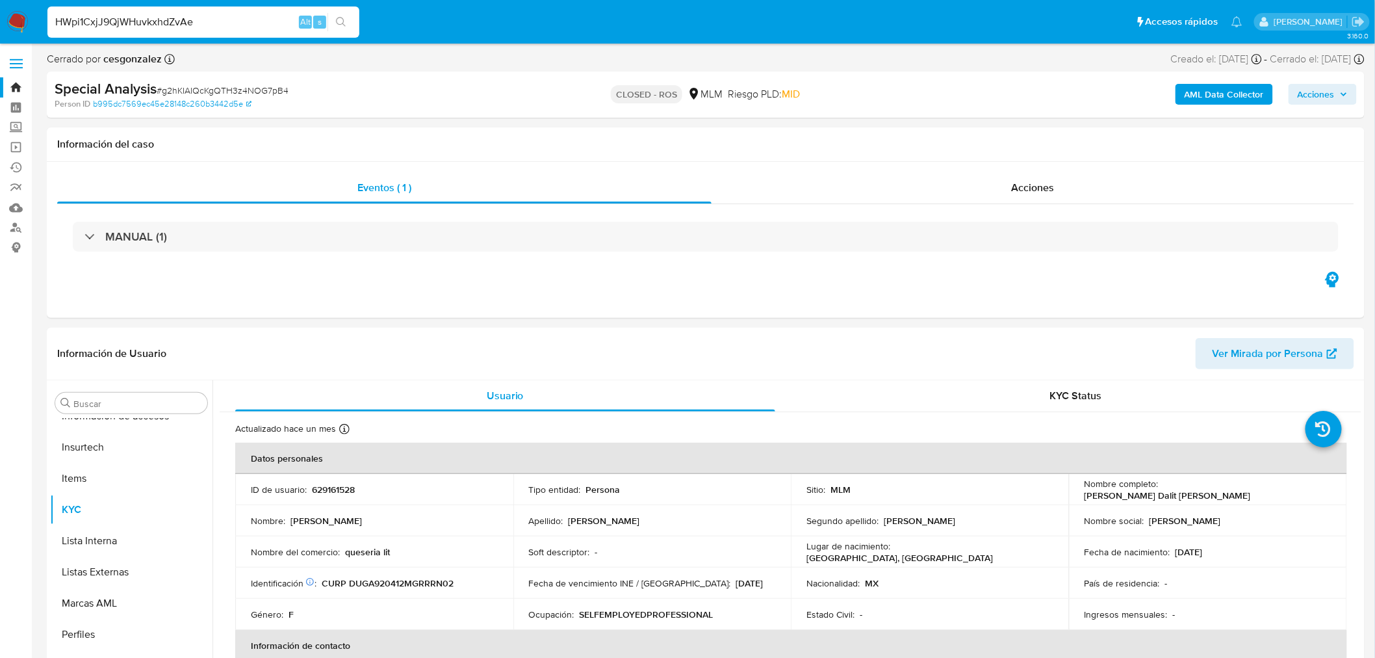
type input "HWpi1CxjJ9QjWHuvkxhdZvAe"
click at [350, 21] on button "search-icon" at bounding box center [341, 22] width 27 height 18
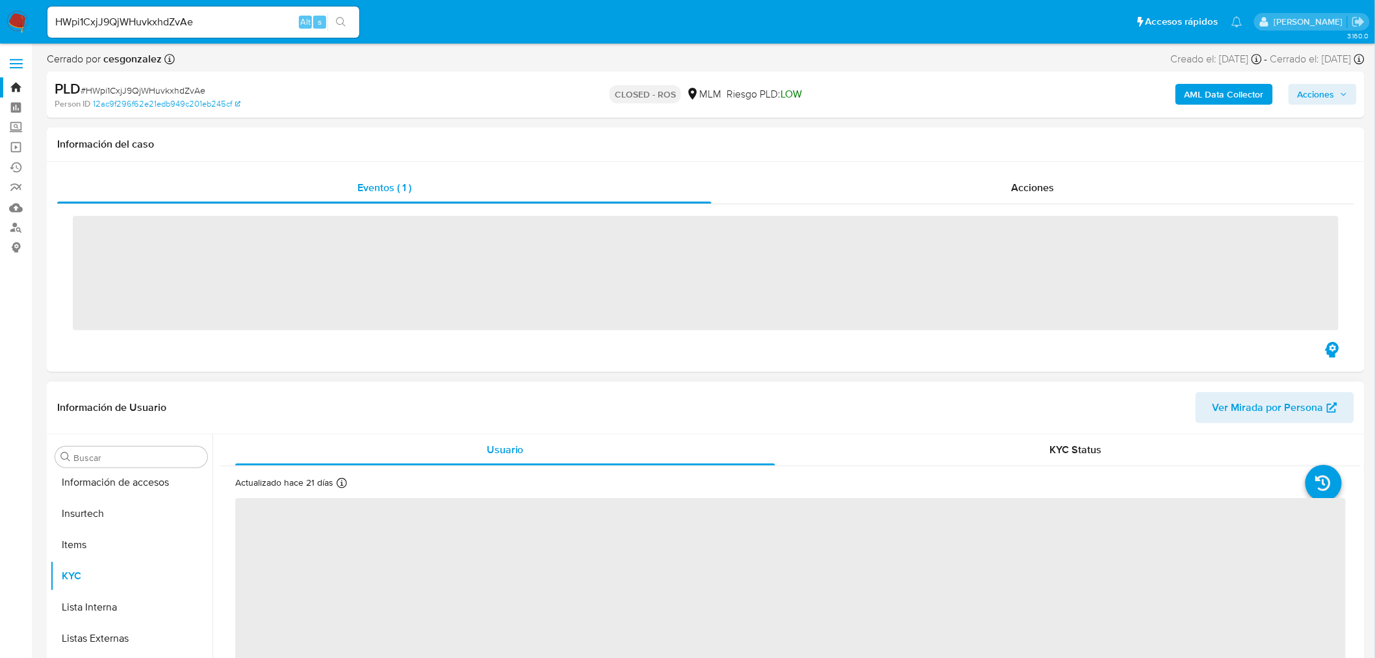
scroll to position [549, 0]
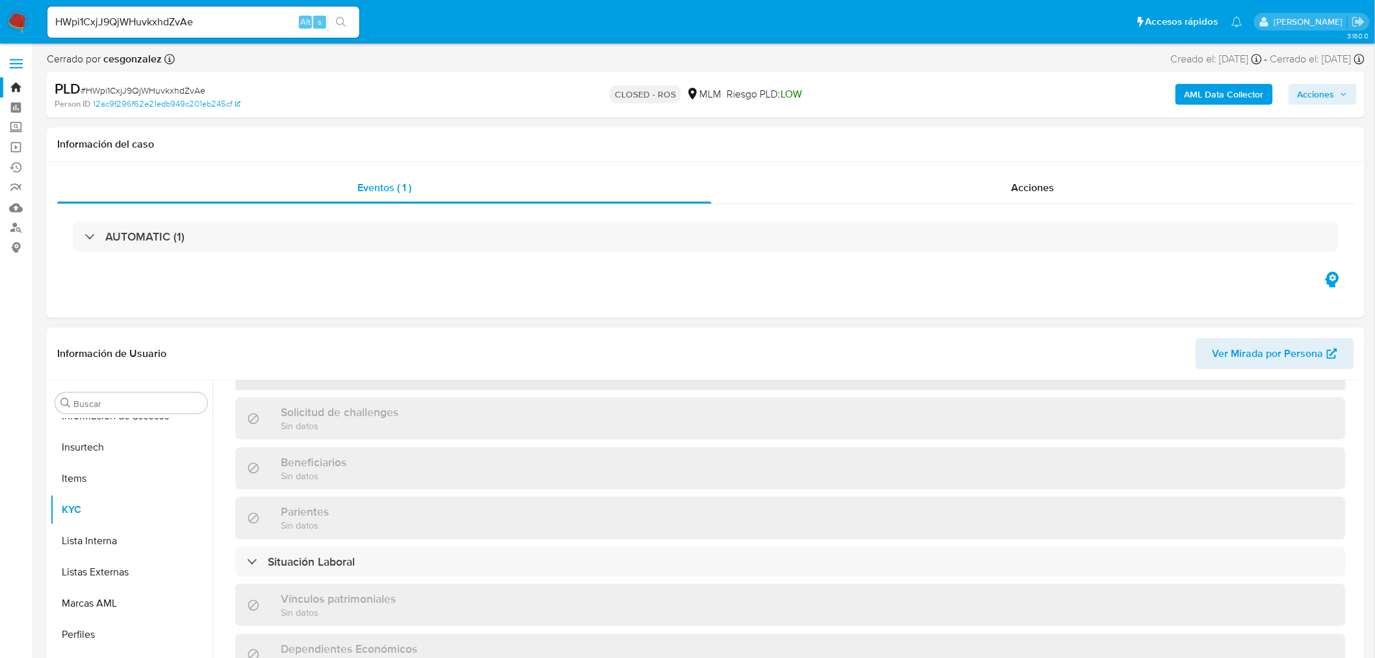
select select "10"
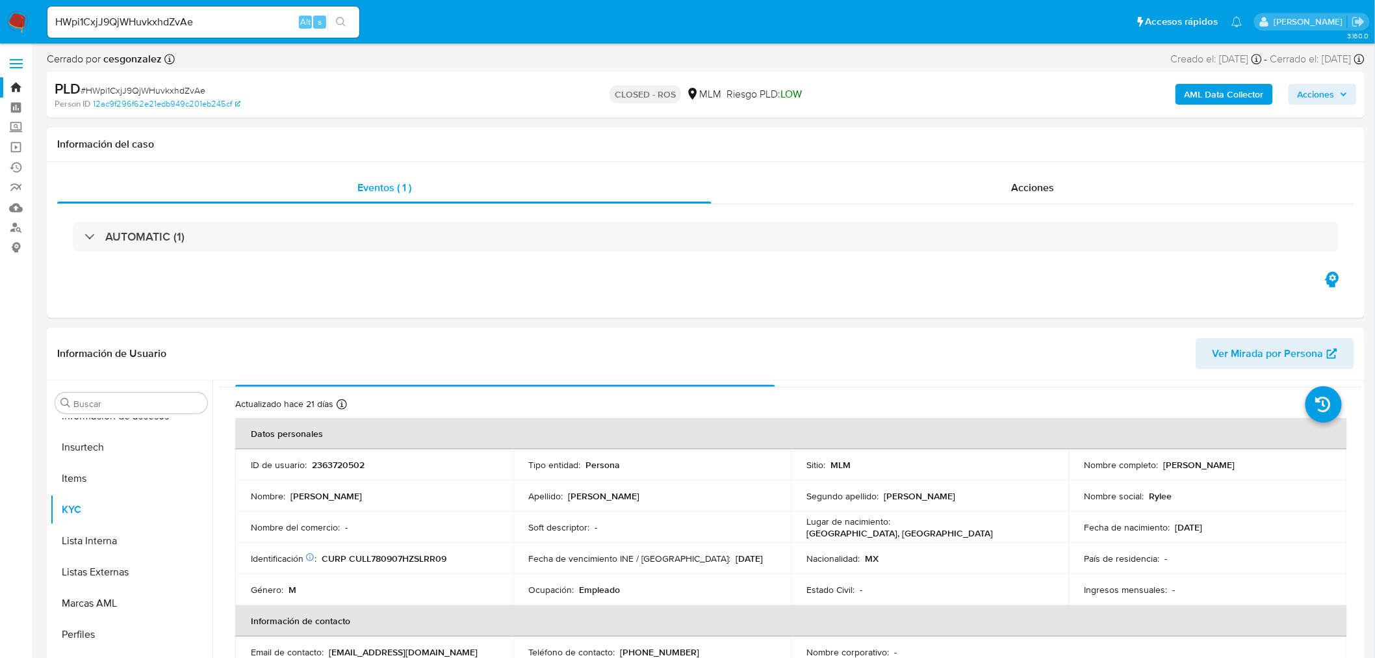
scroll to position [0, 0]
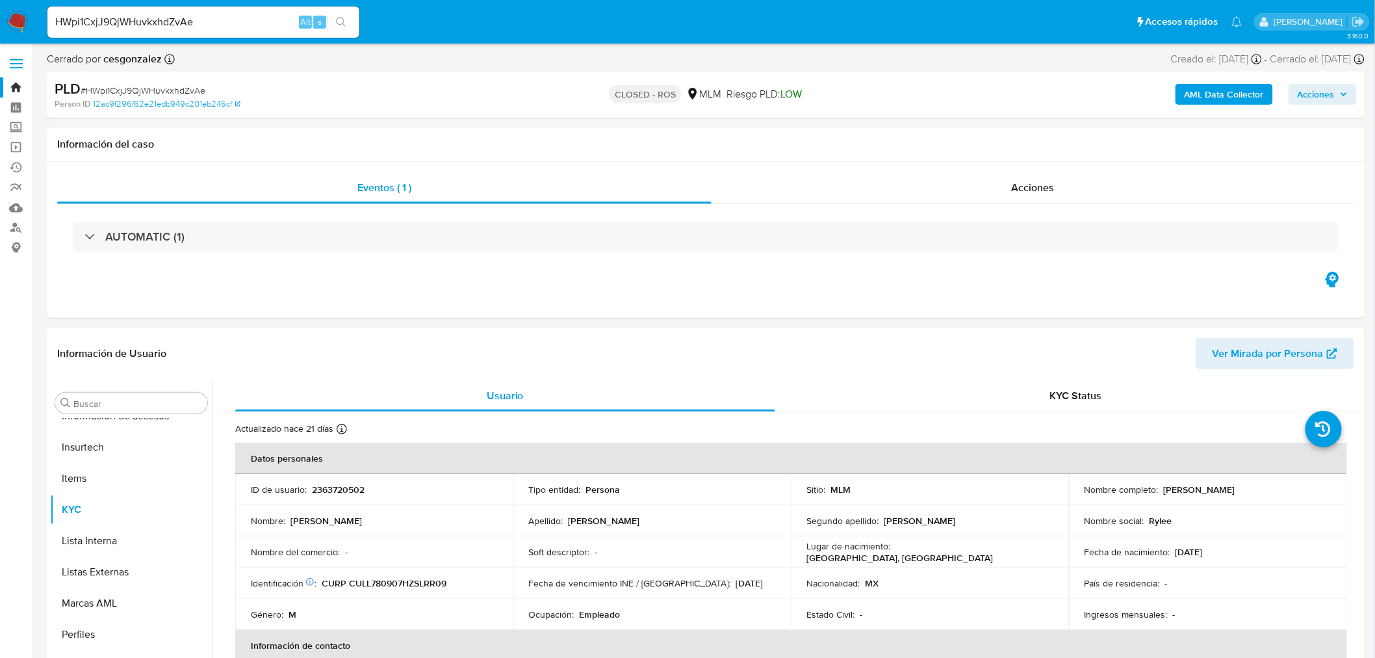
click at [333, 486] on p "2363720502" at bounding box center [338, 490] width 53 height 12
click at [333, 485] on p "2363720502" at bounding box center [338, 490] width 53 height 12
copy p "2363720502"
click at [121, 21] on input "HWpi1CxjJ9QjWHuvkxhdZvAe" at bounding box center [203, 22] width 312 height 17
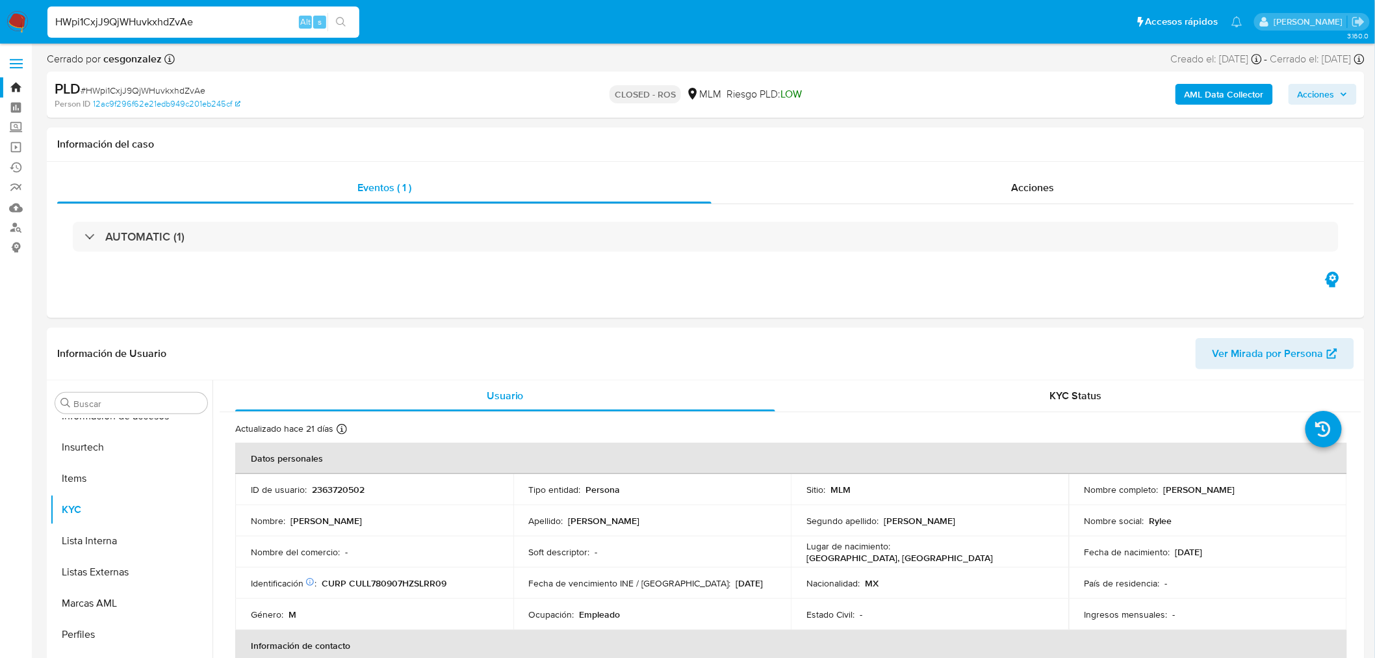
paste input "nl5awEjaIuuvTROP5ufILliU"
type input "nl5awEjaIuuvTROP5ufILliU"
click at [342, 23] on icon "search-icon" at bounding box center [341, 22] width 10 height 10
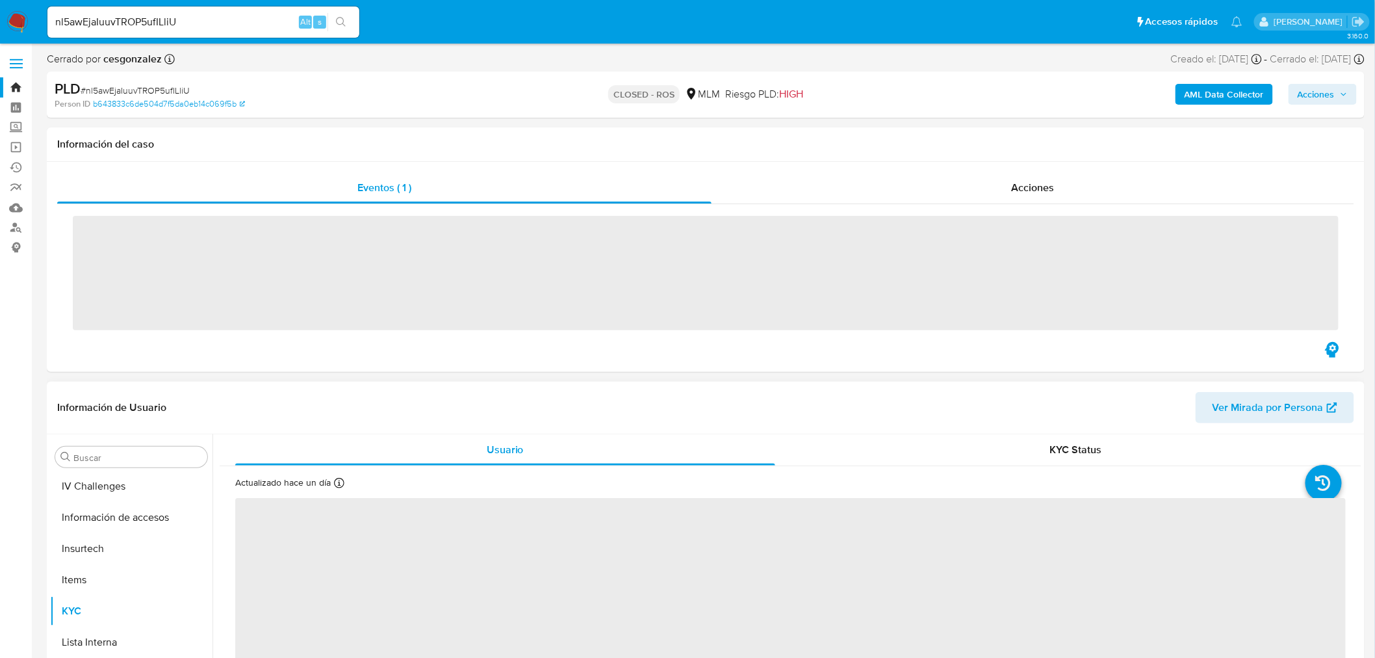
scroll to position [549, 0]
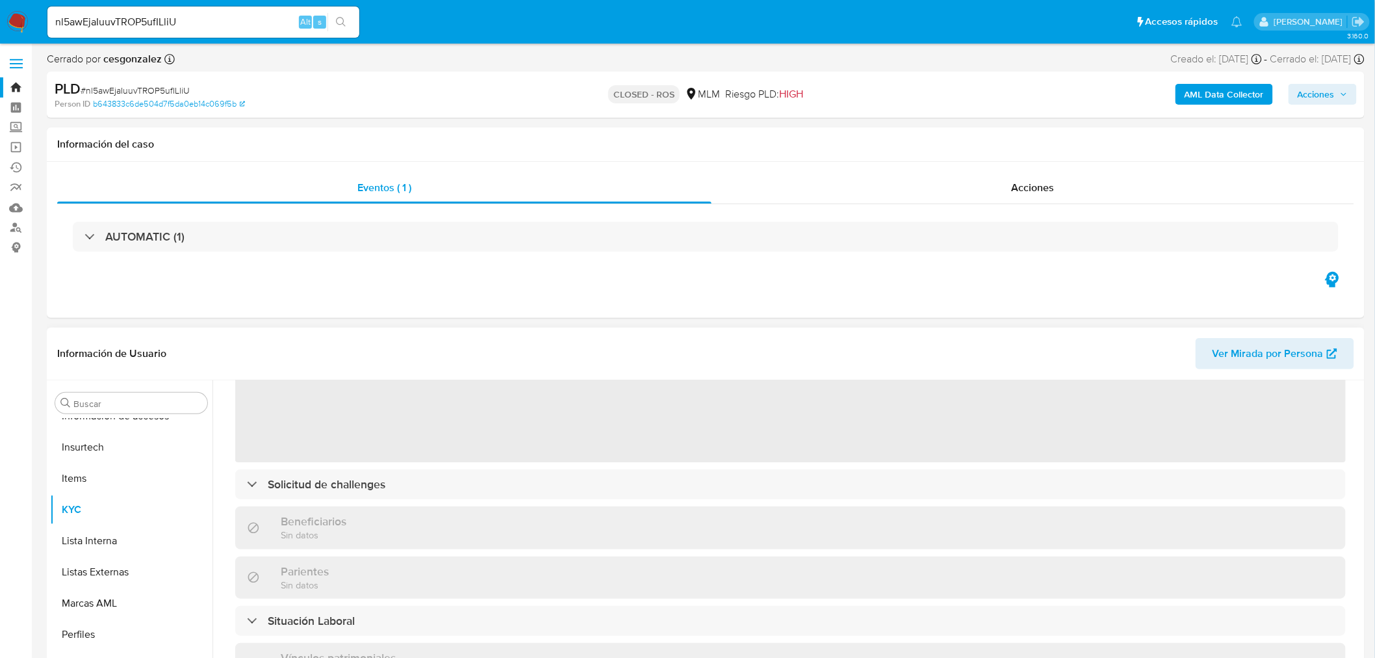
select select "10"
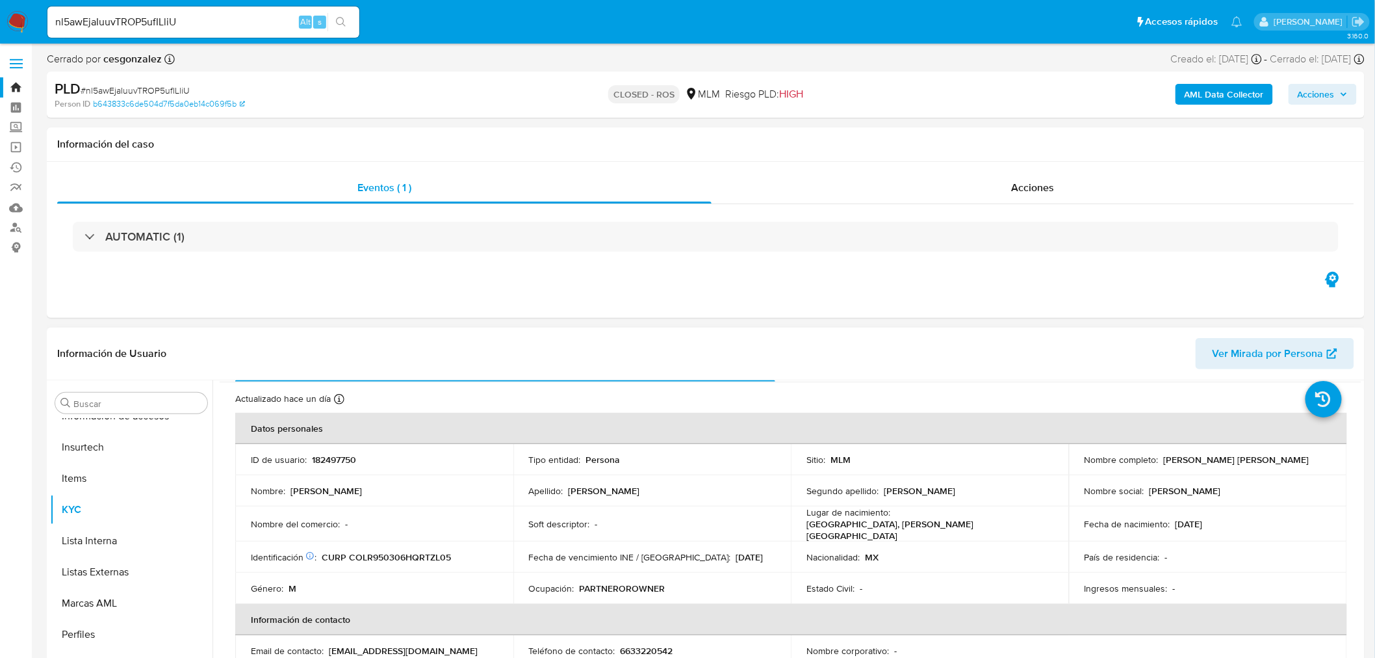
scroll to position [0, 0]
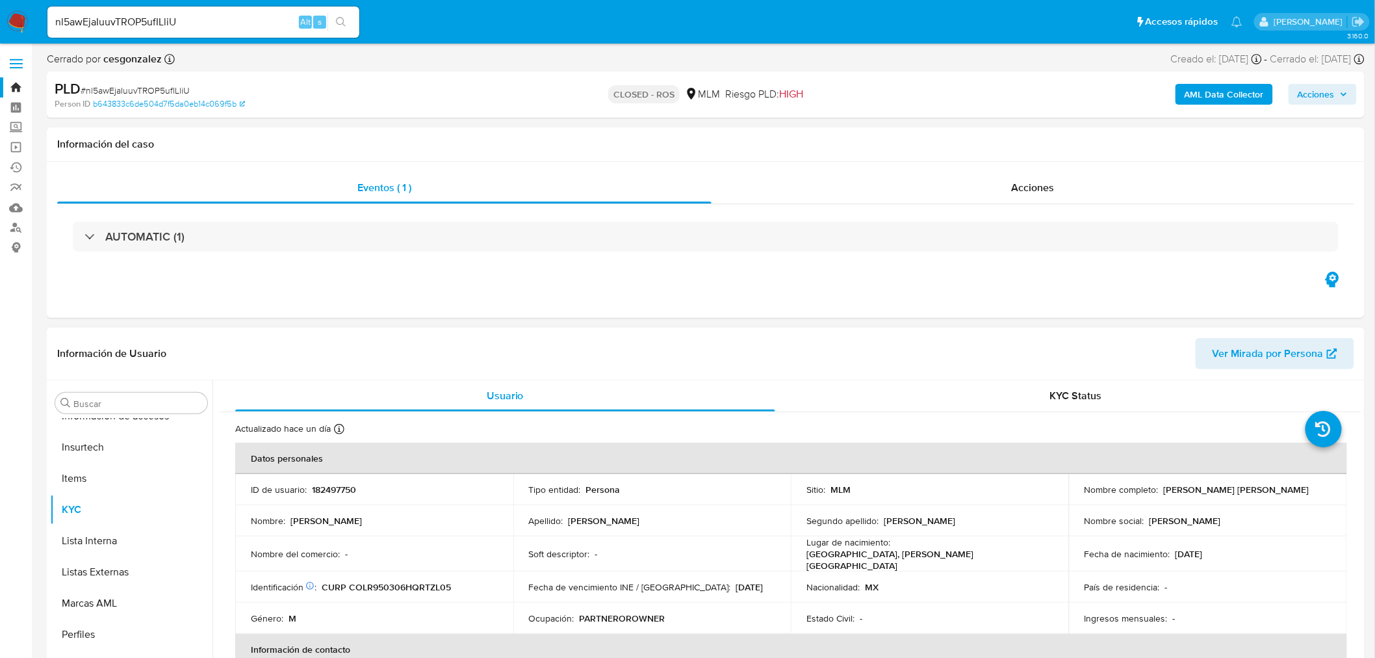
click at [325, 497] on td "ID de usuario : 182497750" at bounding box center [374, 489] width 278 height 31
click at [325, 488] on p "182497750" at bounding box center [334, 490] width 44 height 12
drag, startPoint x: 325, startPoint y: 488, endPoint x: 327, endPoint y: 495, distance: 7.4
click at [325, 487] on p "182497750" at bounding box center [334, 490] width 44 height 12
copy p "182497750"
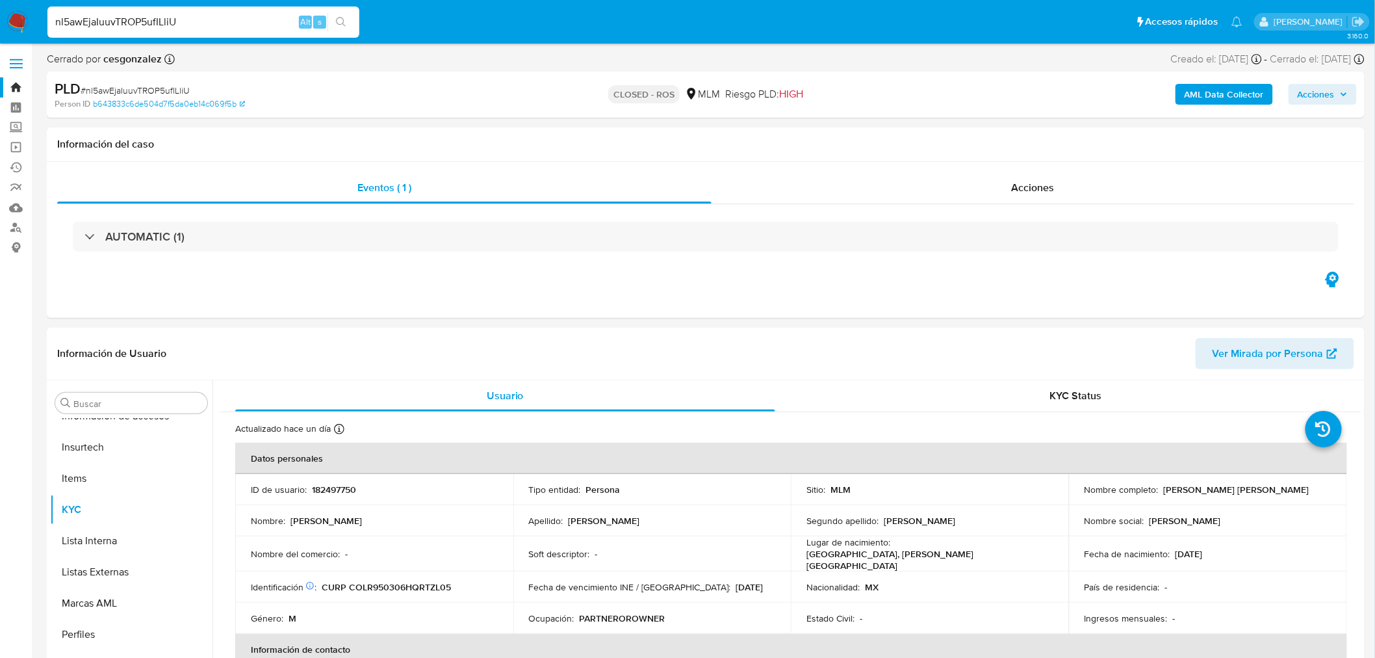
click at [92, 23] on input "nl5awEjaIuuvTROP5ufILliU" at bounding box center [203, 22] width 312 height 17
paste input "RDQlgE7f7eezoT36avyP2iNp"
type input "RDQlgE7f7eezoT36avyP2iNp"
click at [342, 25] on icon "search-icon" at bounding box center [341, 22] width 10 height 10
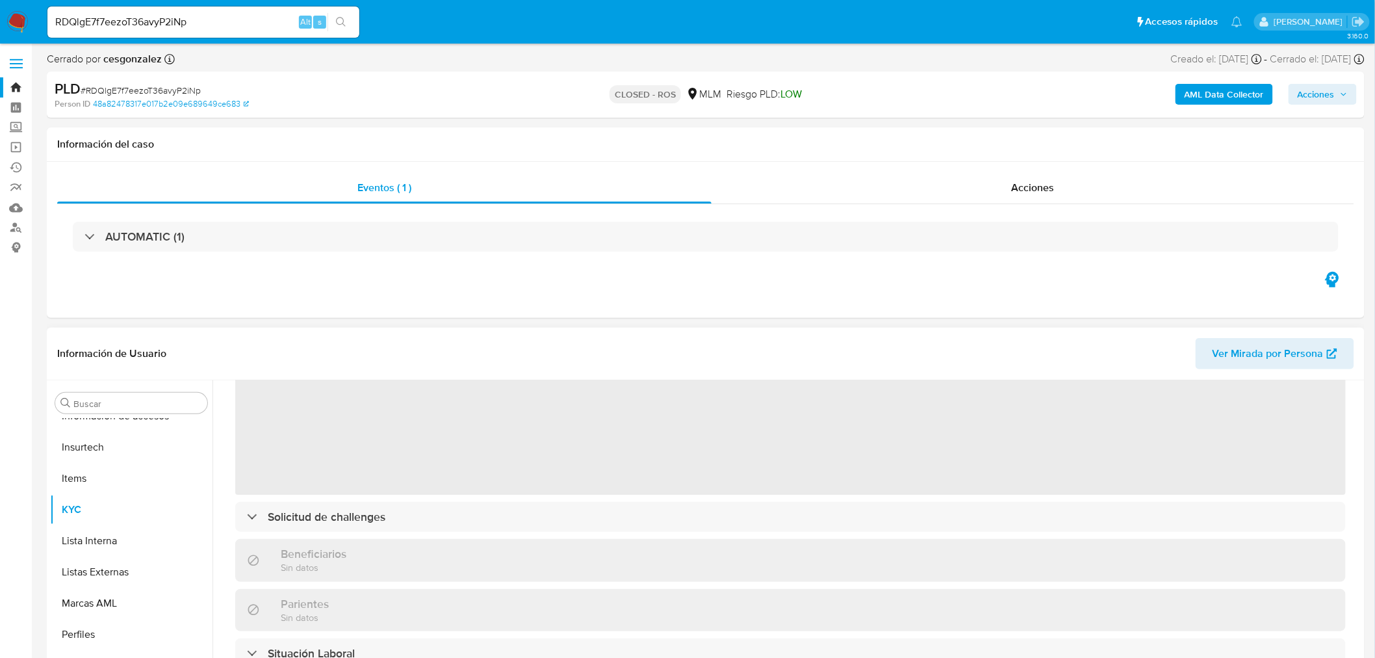
scroll to position [144, 0]
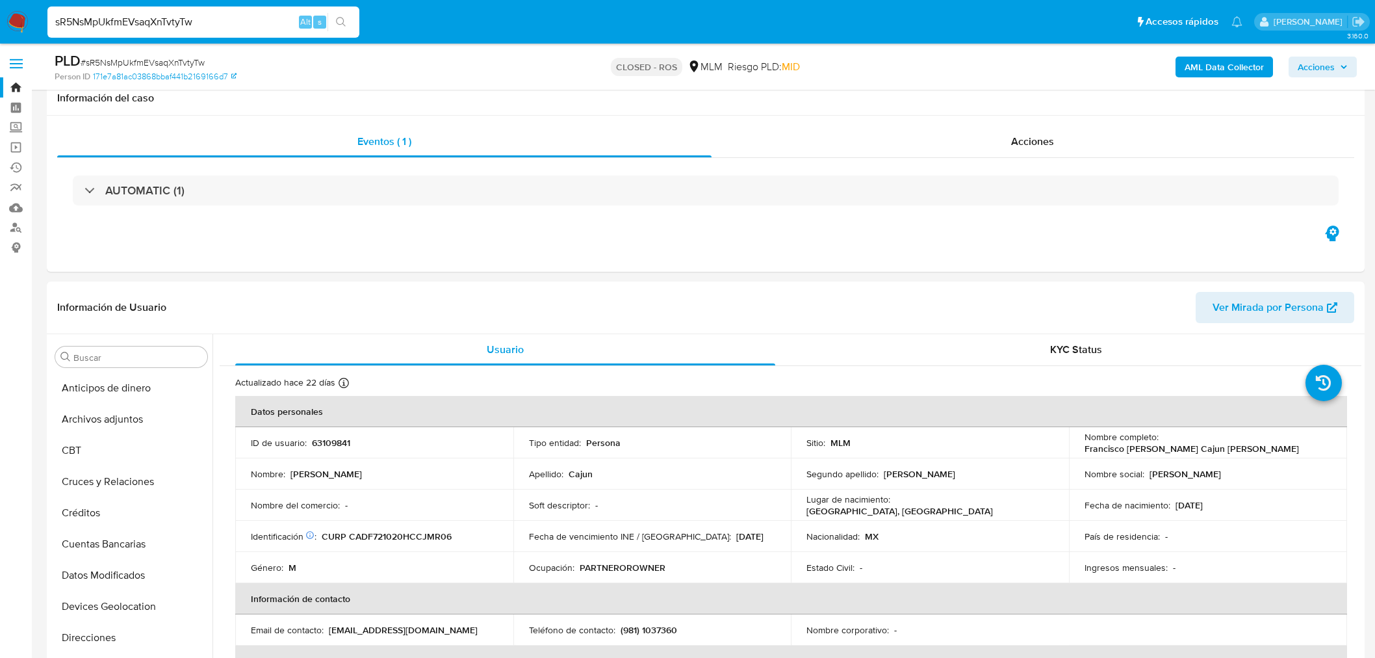
select select "10"
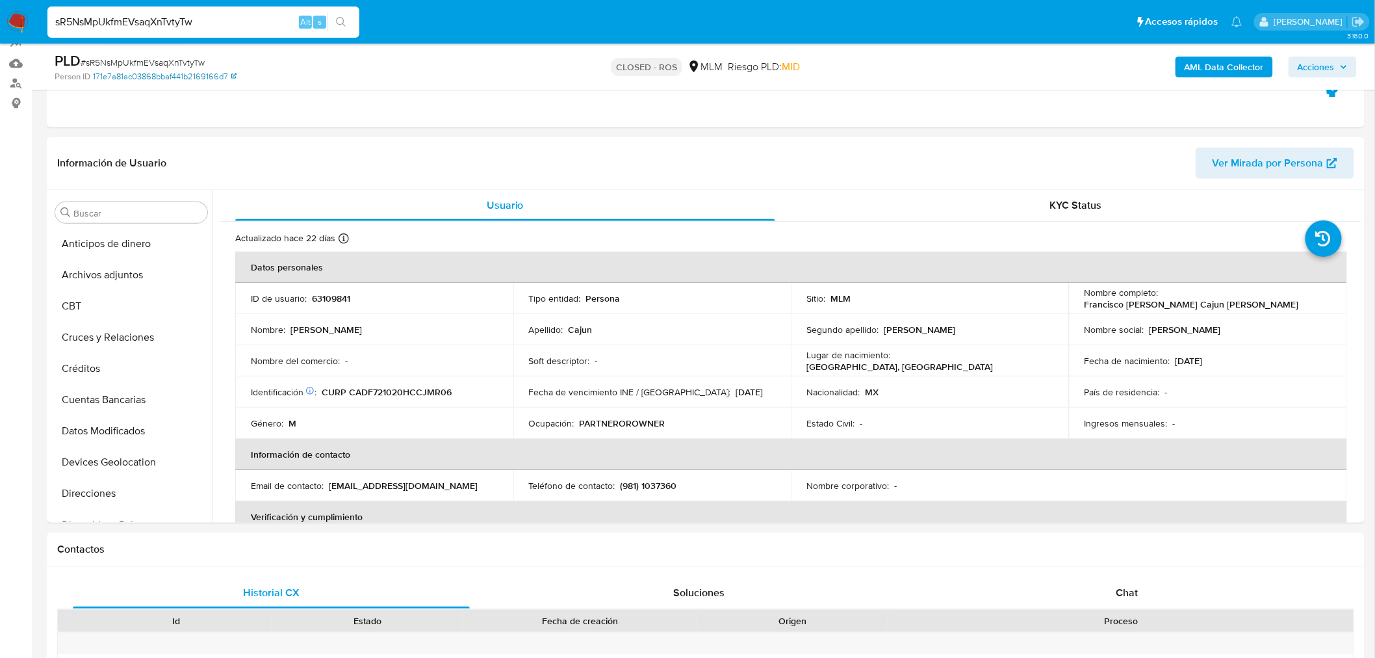
scroll to position [549, 0]
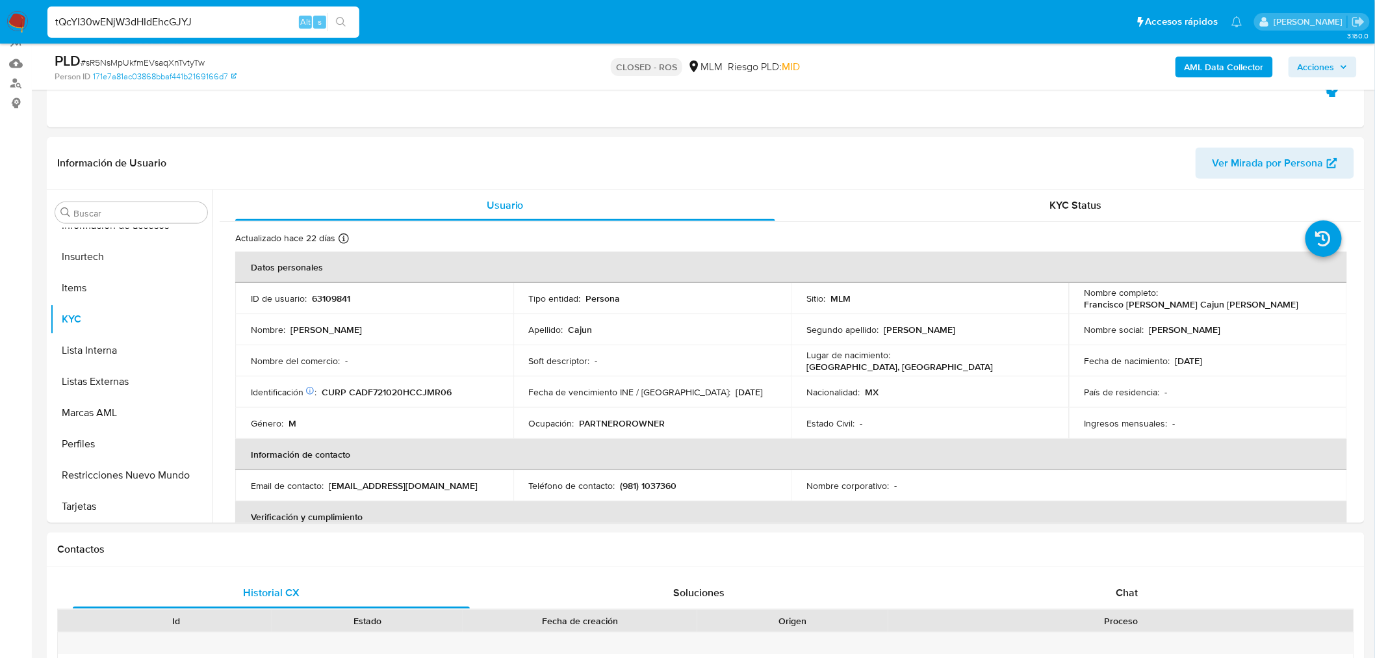
type input "tQcYI30wENjW3dHIdEhcGJYJ"
click at [336, 26] on icon "search-icon" at bounding box center [341, 22] width 10 height 10
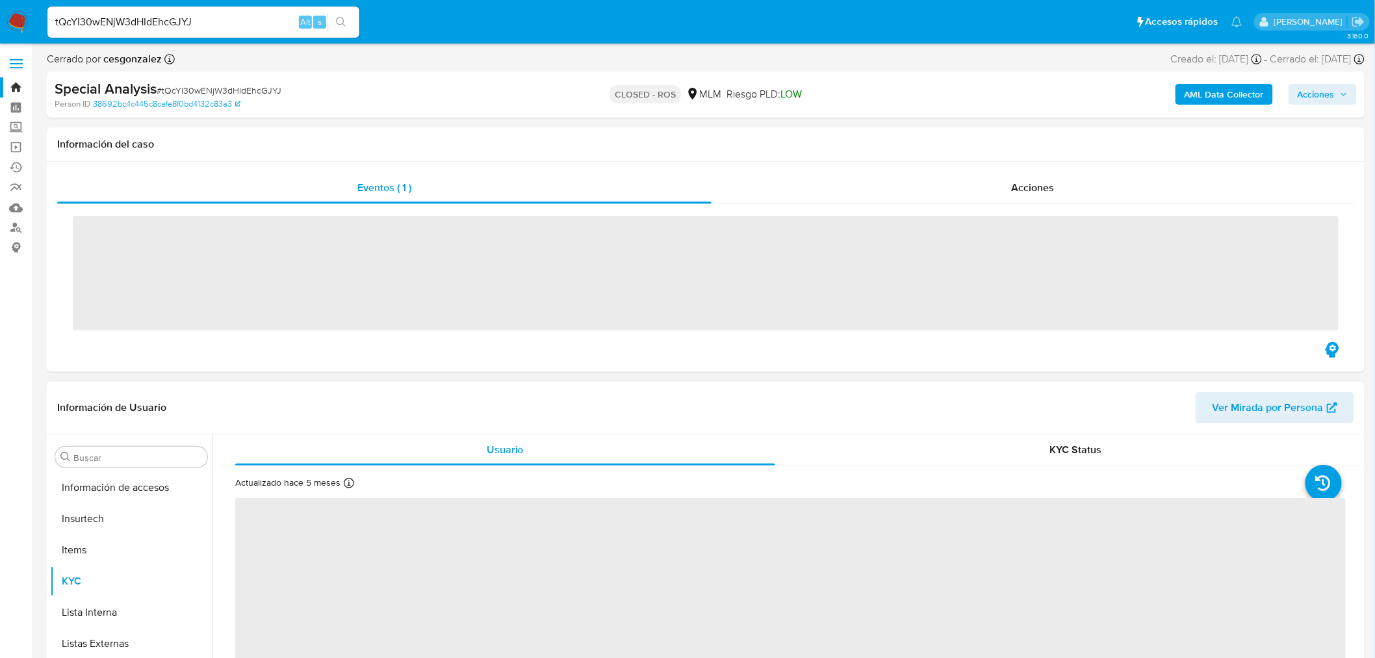
scroll to position [549, 0]
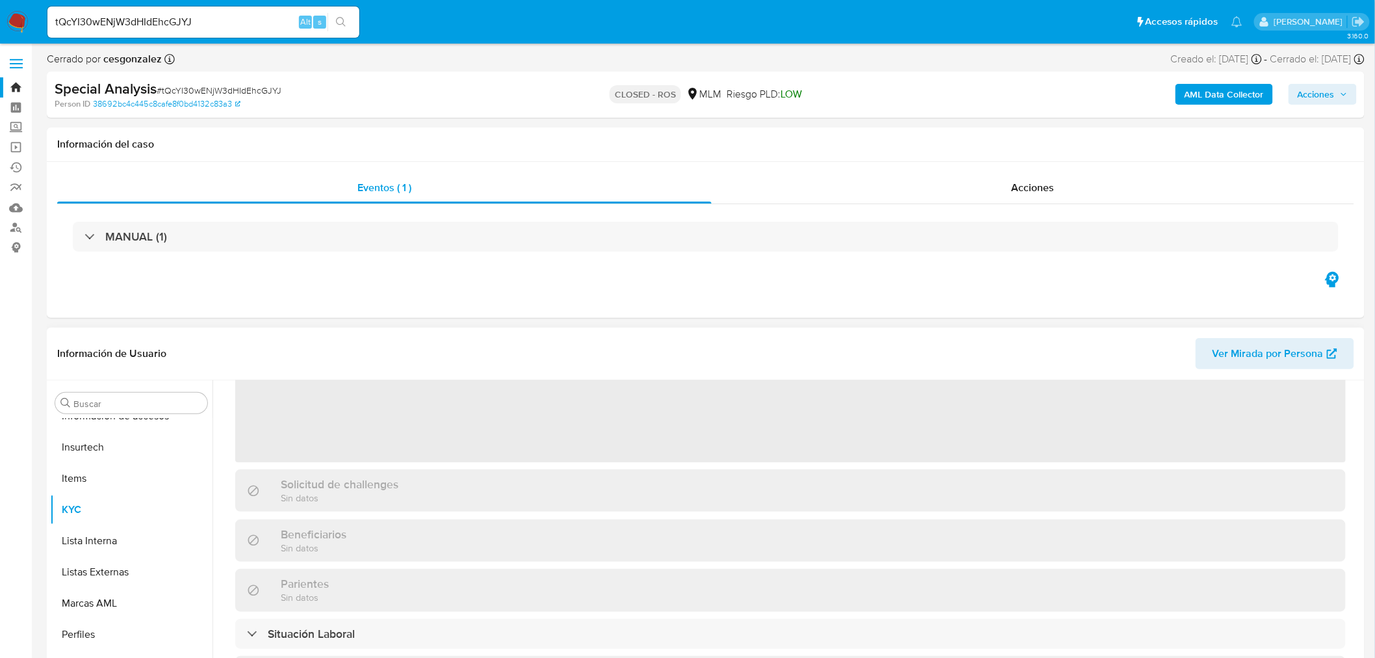
select select "10"
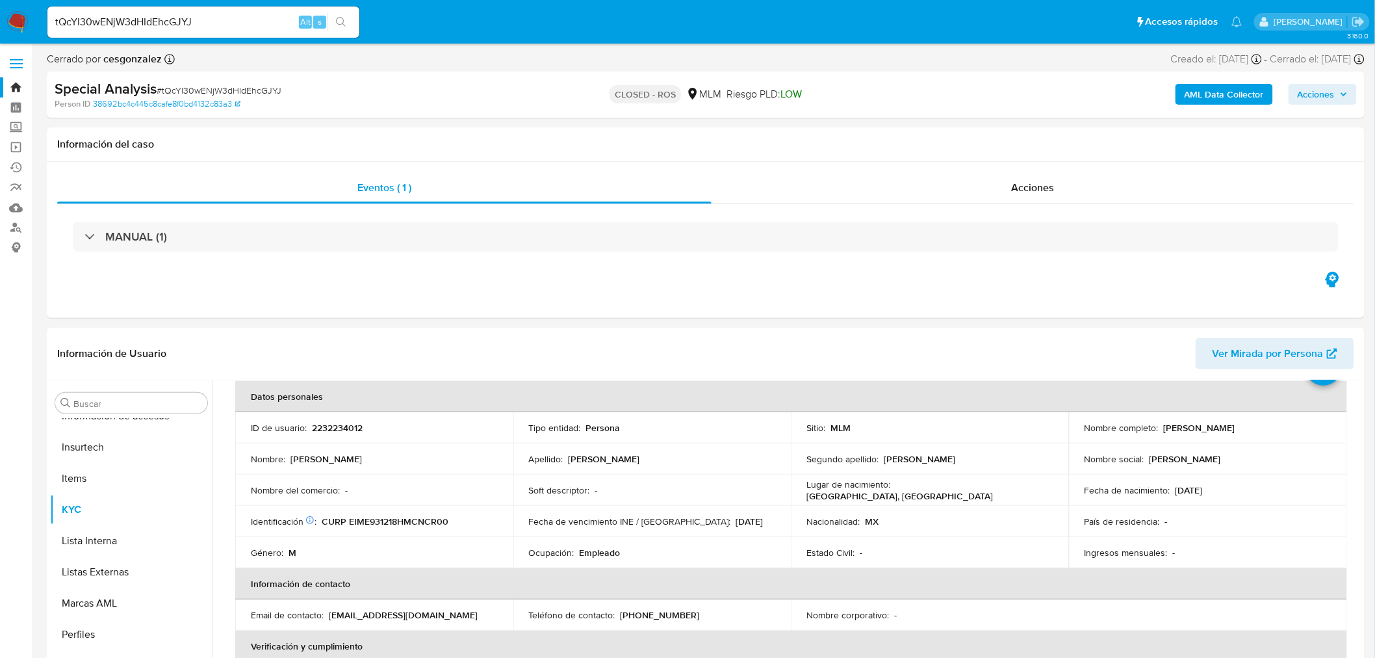
scroll to position [0, 0]
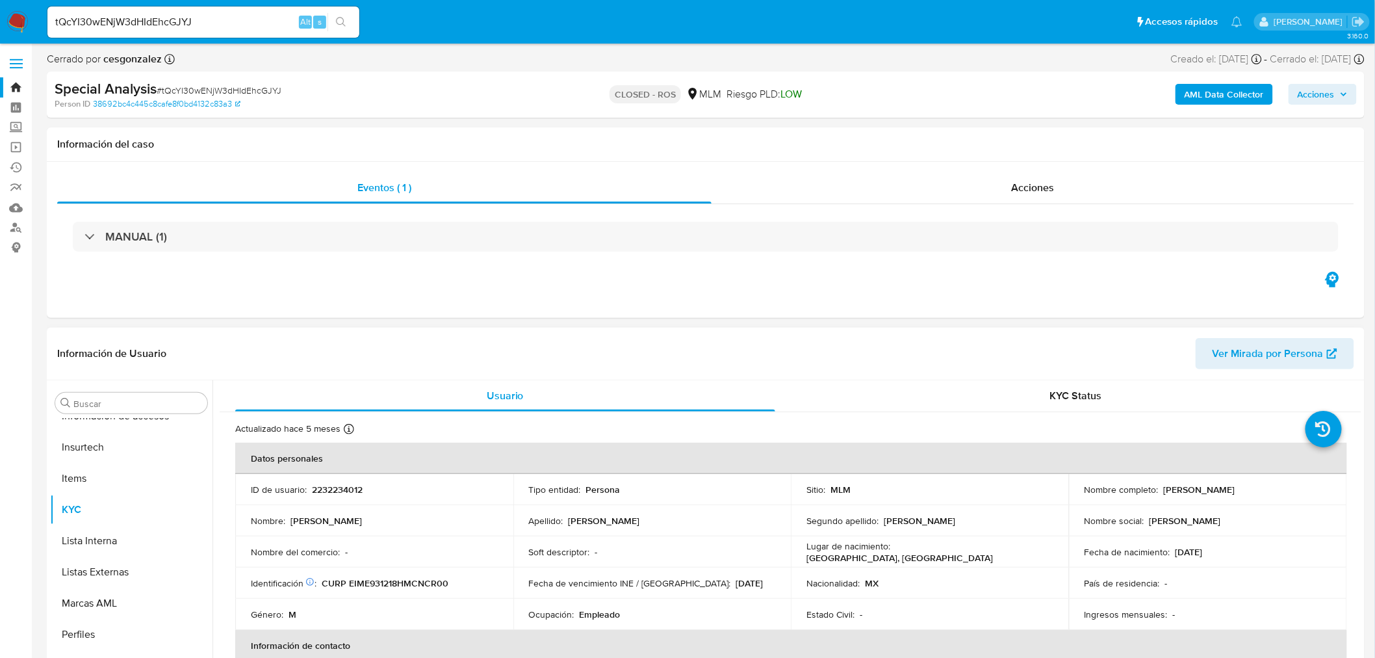
click at [338, 484] on p "2232234012" at bounding box center [337, 490] width 51 height 12
copy p "2232234012"
click at [139, 27] on input "tQcYI30wENjW3dHIdEhcGJYJ" at bounding box center [203, 22] width 312 height 17
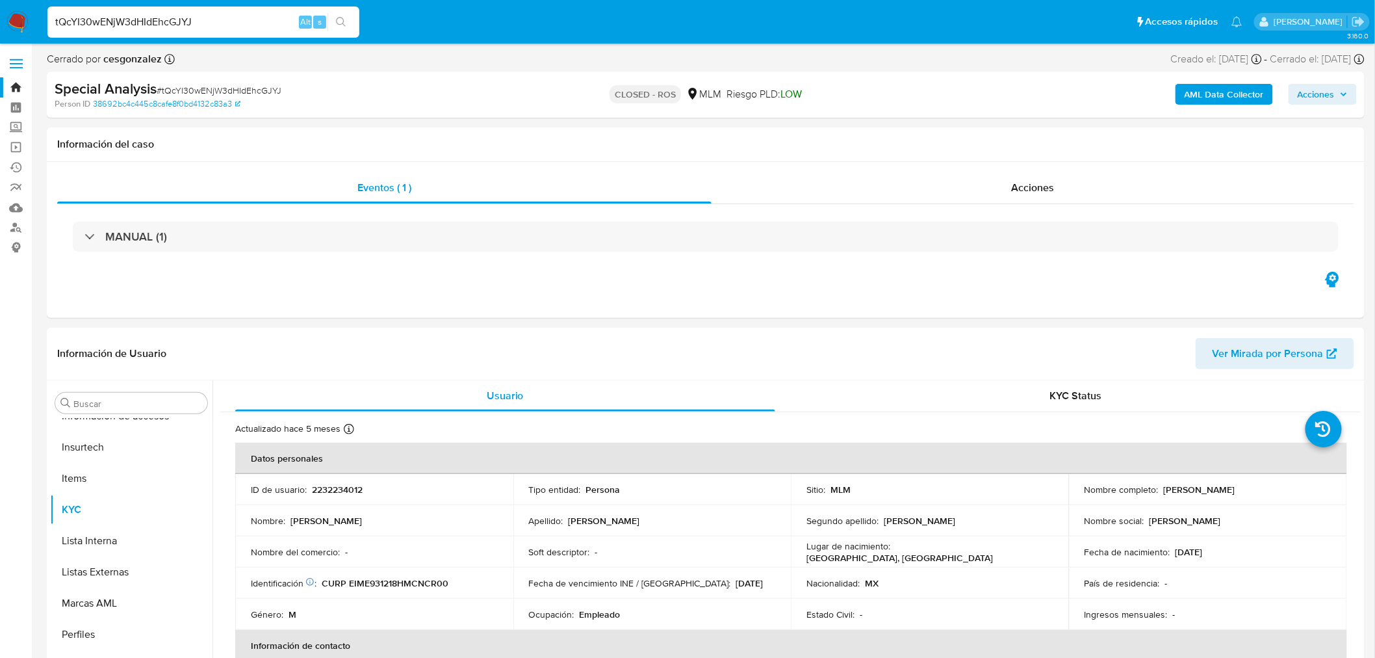
paste input "uOHBDRgXSG6Ub6Ja40EVLuCQ"
type input "uOHBDRgXSG6Ub6Ja40EVLuCQ"
click at [341, 25] on icon "search-icon" at bounding box center [341, 22] width 10 height 10
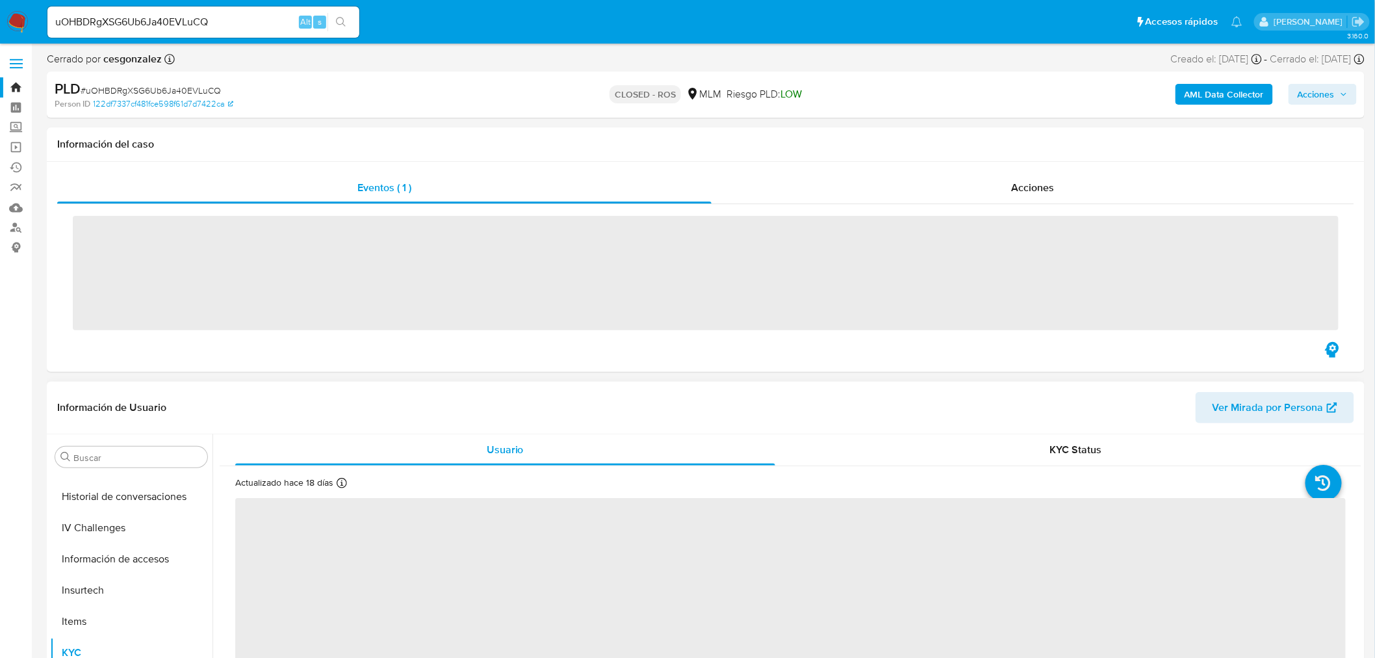
scroll to position [549, 0]
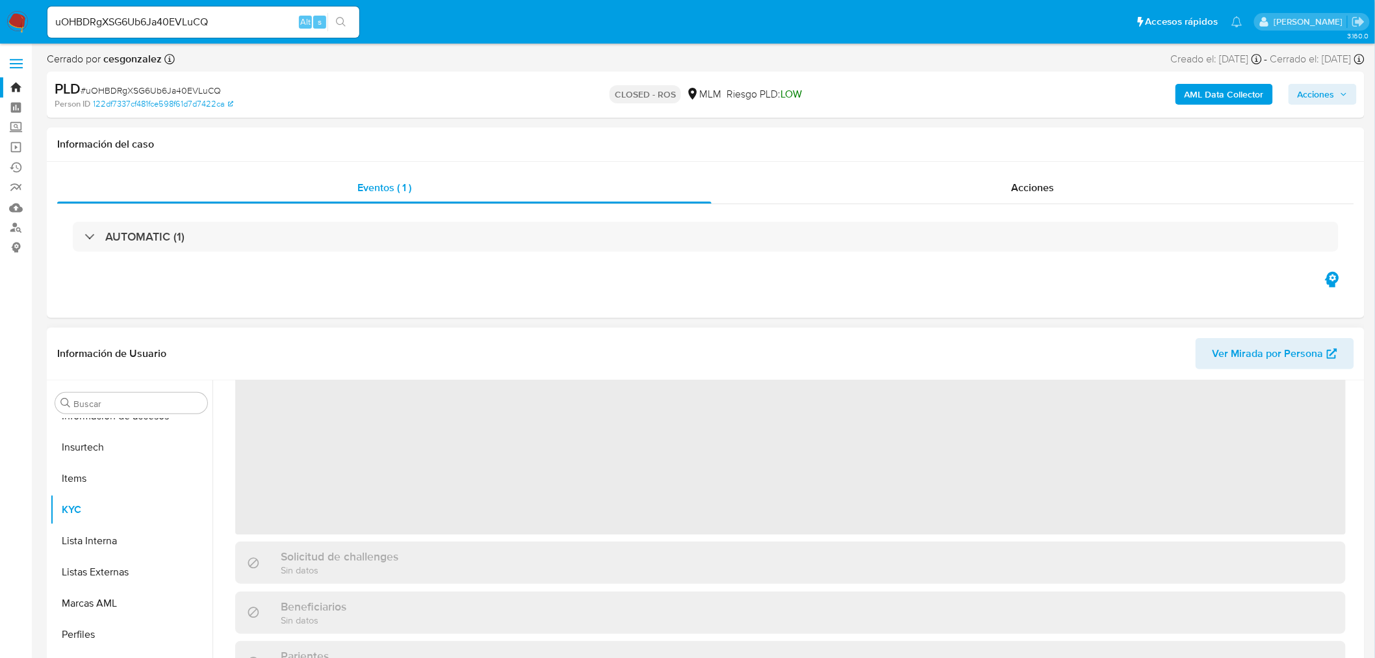
select select "10"
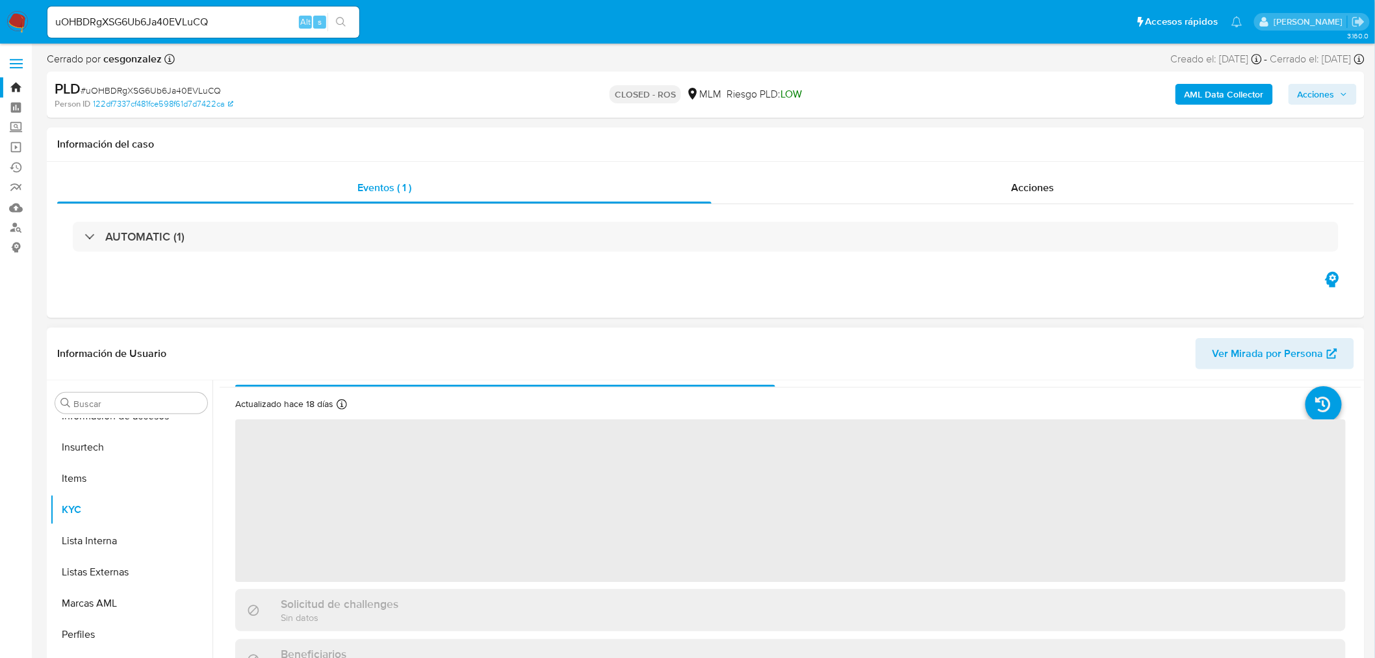
scroll to position [0, 0]
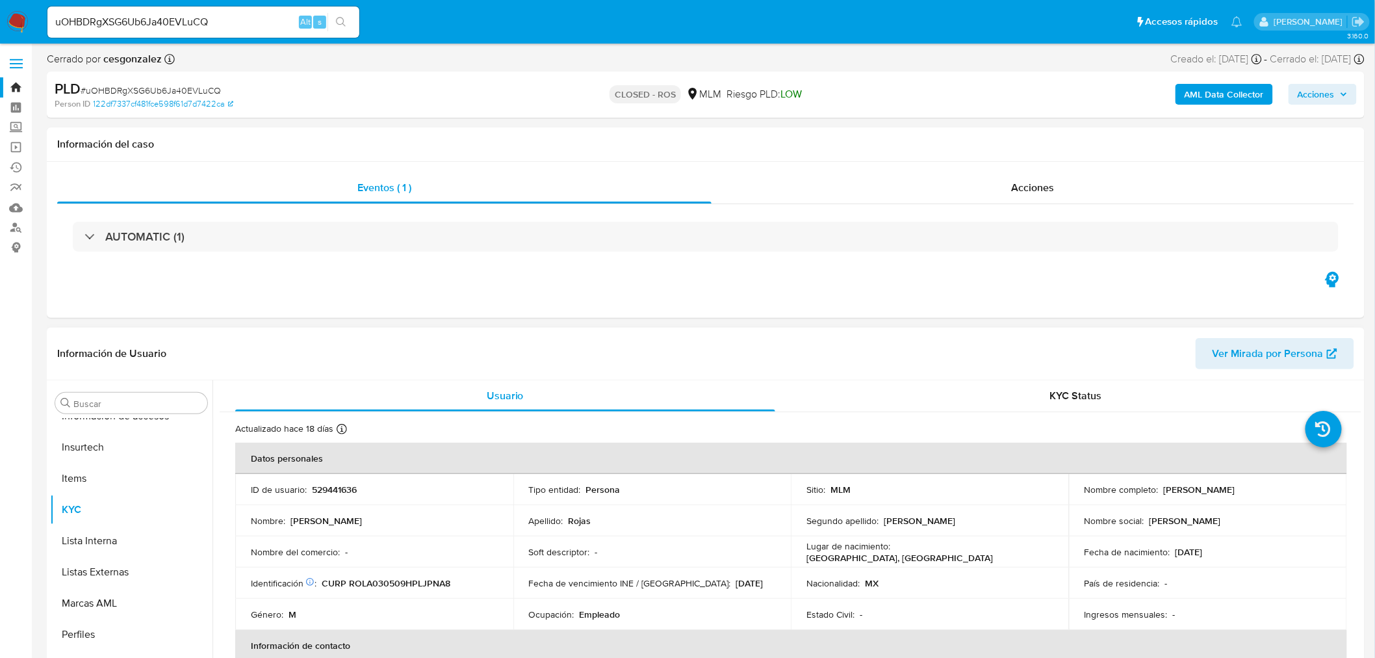
click at [326, 489] on p "529441636" at bounding box center [334, 490] width 45 height 12
copy p "529441636"
click at [138, 23] on input "uOHBDRgXSG6Ub6Ja40EVLuCQ" at bounding box center [203, 22] width 312 height 17
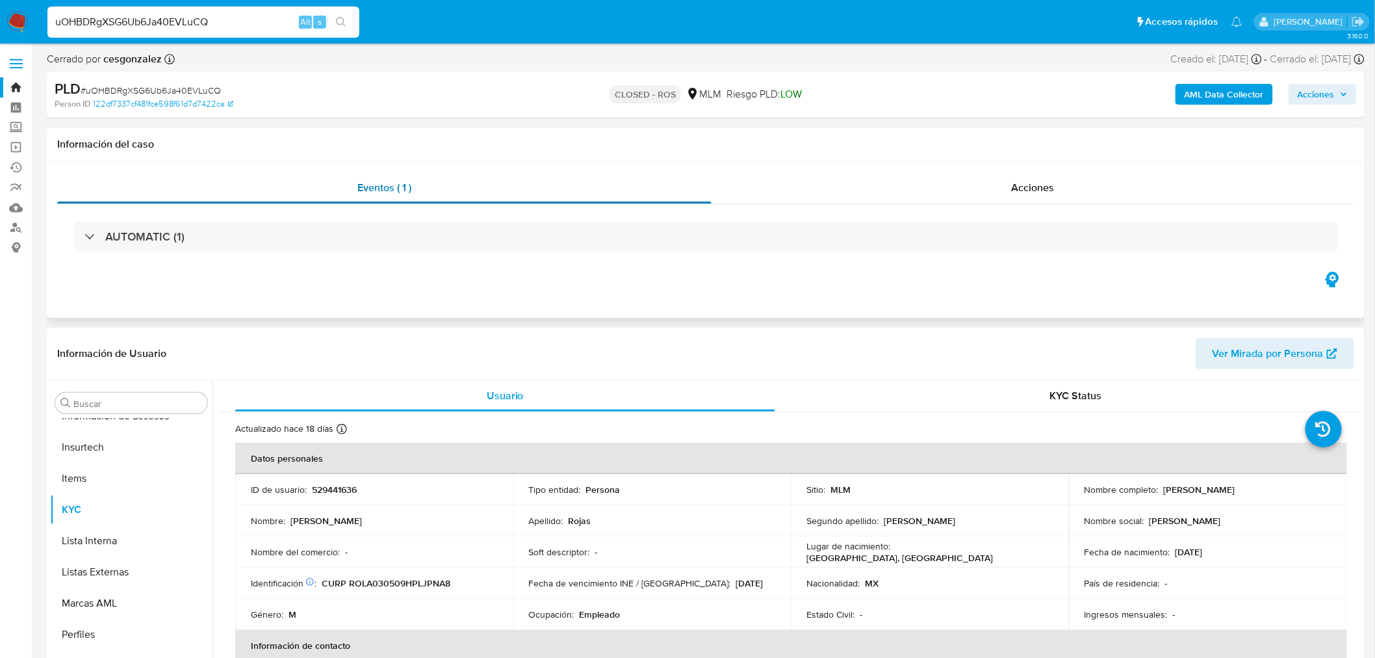
paste input "vVpCdFDnzS4oqy1O3dJqEljM"
type input "vVpCdFDnzS4oqy1O3dJqEljM"
click at [352, 29] on button "search-icon" at bounding box center [341, 22] width 27 height 18
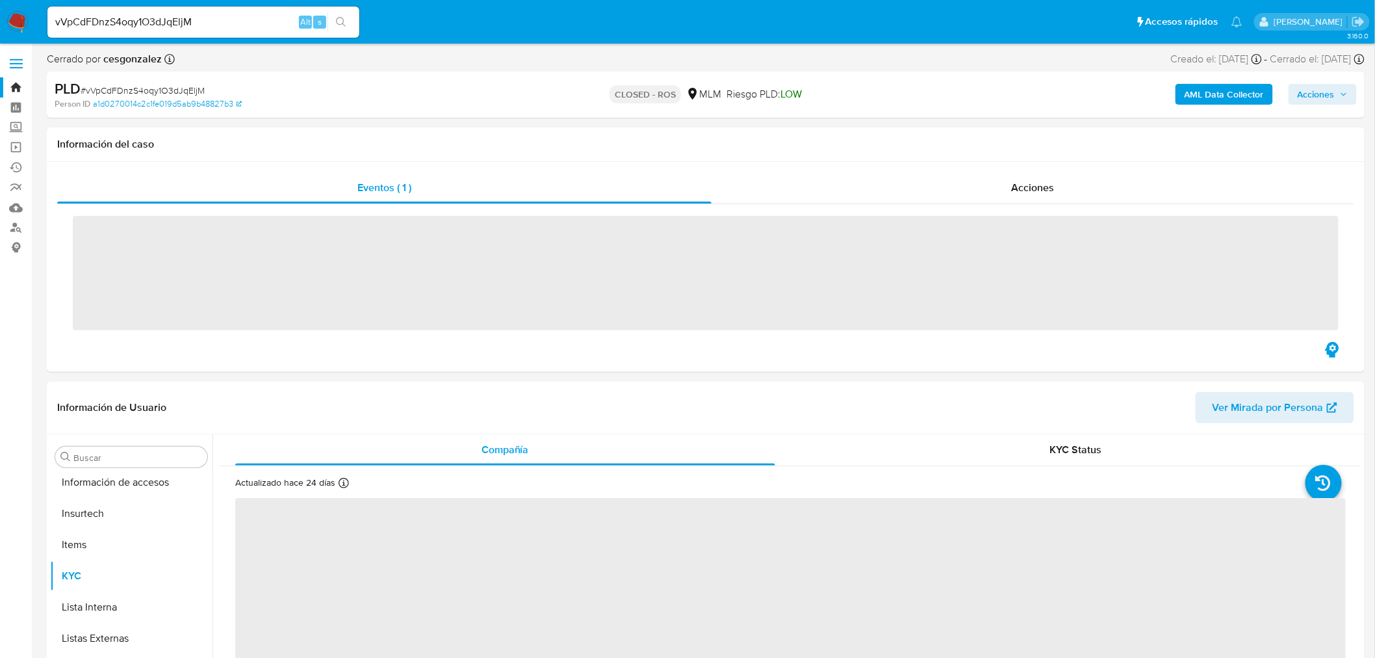
scroll to position [549, 0]
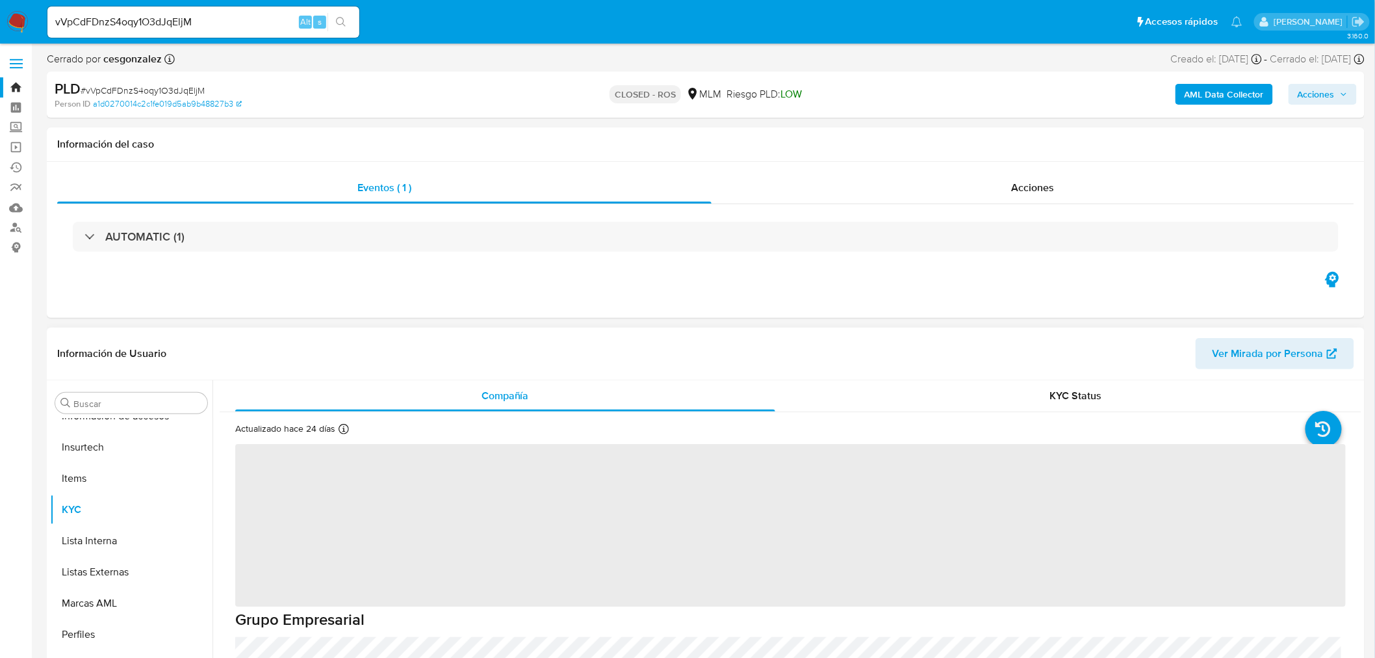
select select "10"
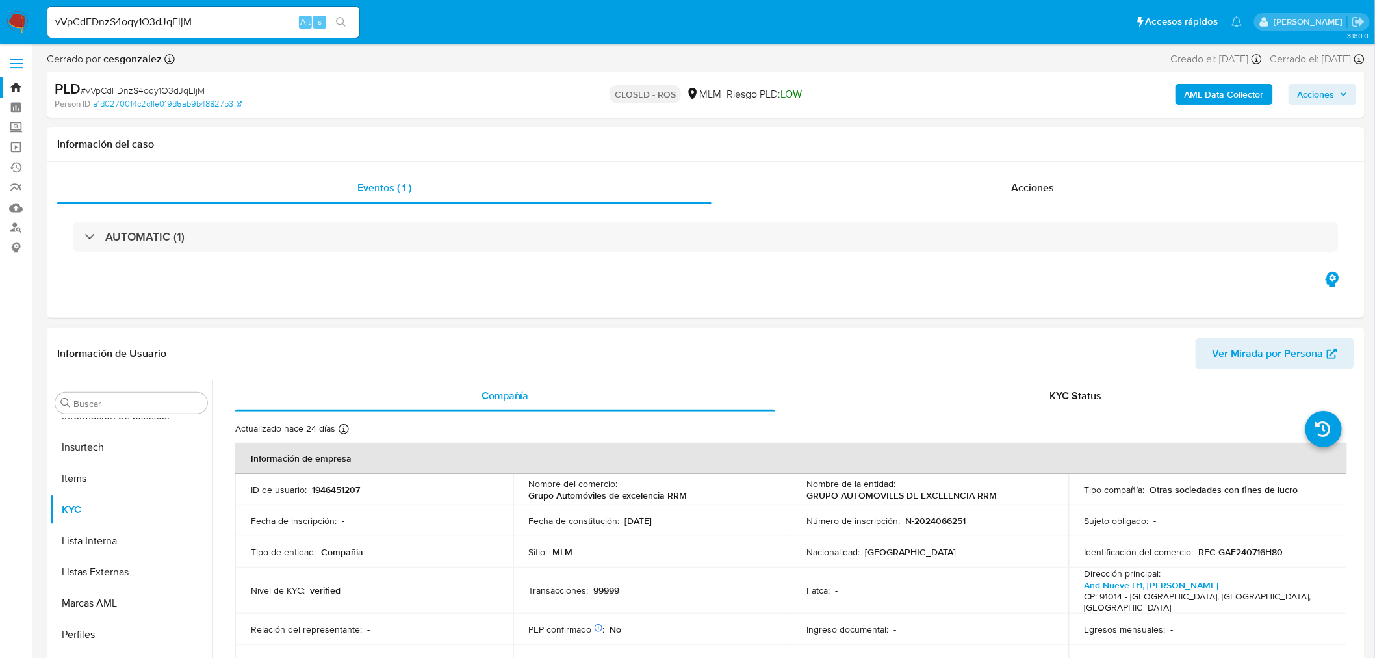
click at [322, 488] on p "1946451207" at bounding box center [336, 490] width 48 height 12
copy p "1946451207"
